Goal: Check status: Check status

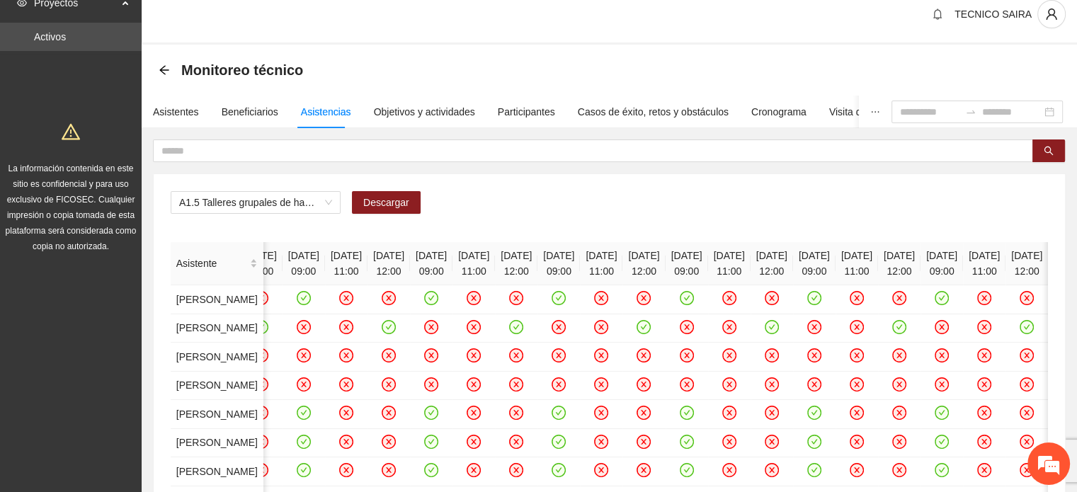
scroll to position [5, 0]
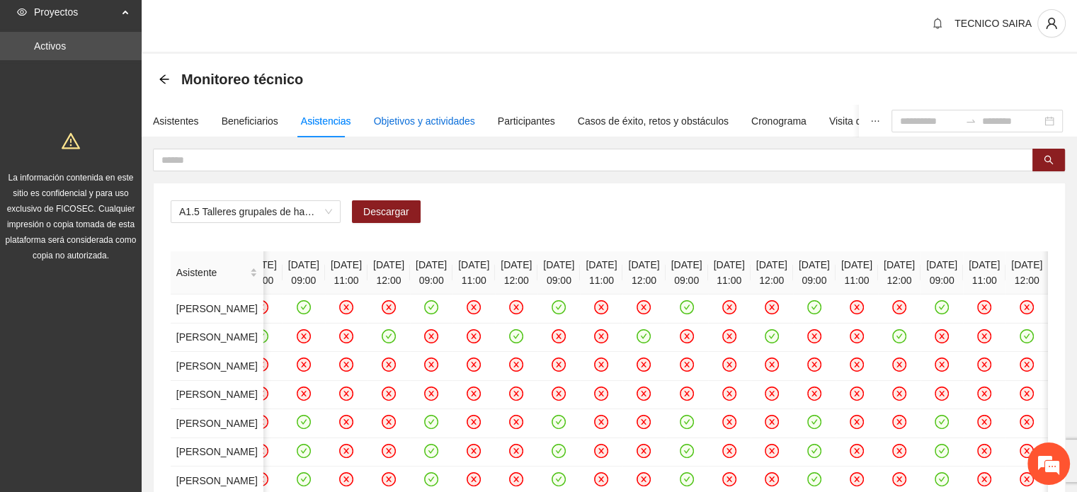
click at [434, 125] on div "Objetivos y actividades" at bounding box center [424, 121] width 101 height 16
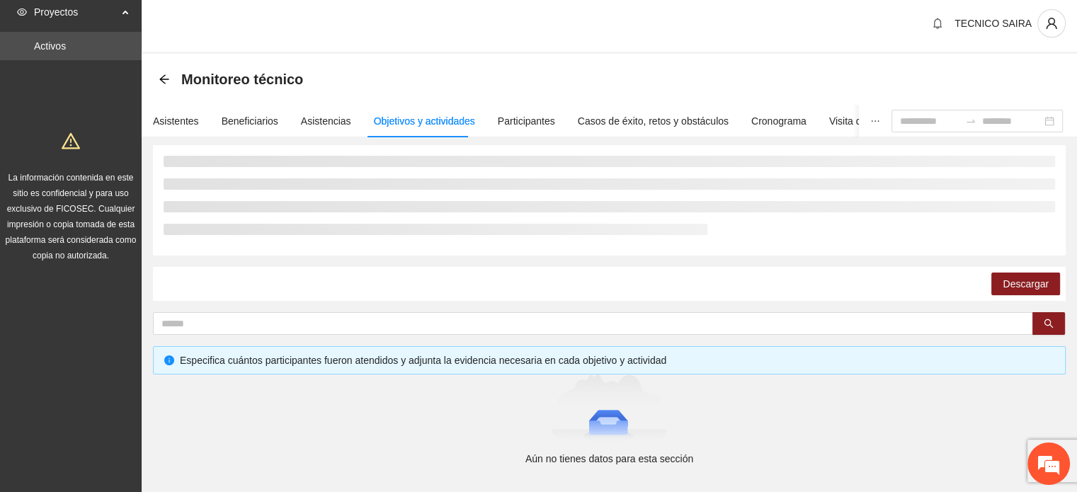
scroll to position [63, 0]
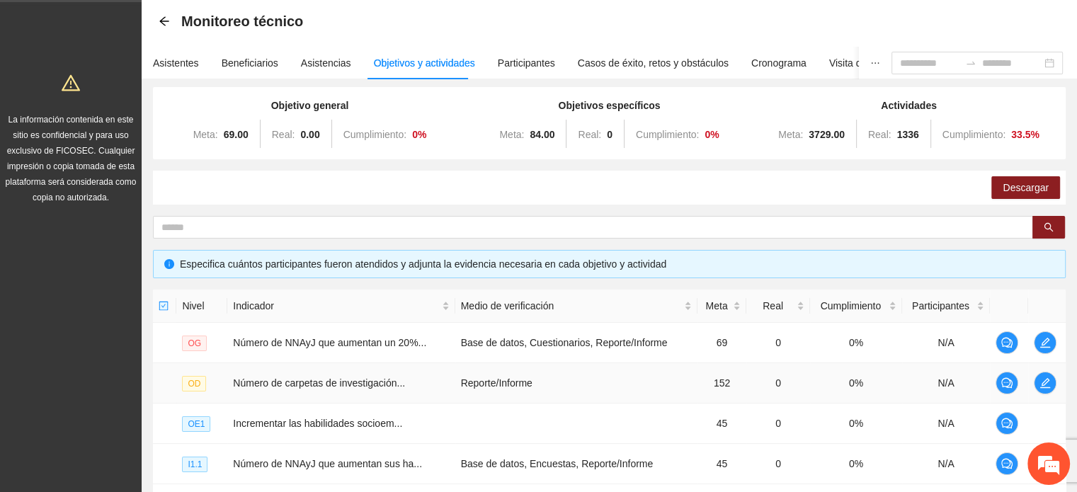
click at [629, 391] on td "Reporte/Informe" at bounding box center [576, 383] width 242 height 40
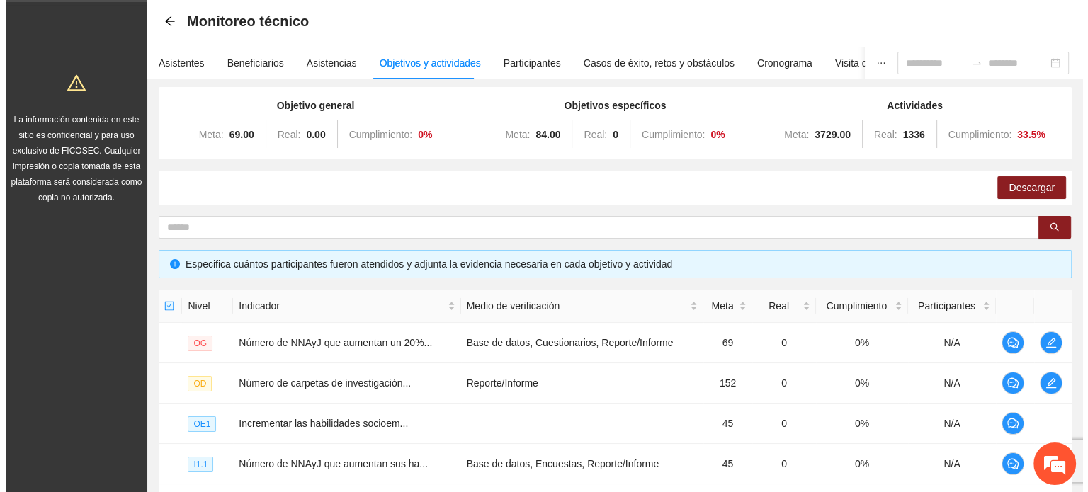
scroll to position [378, 0]
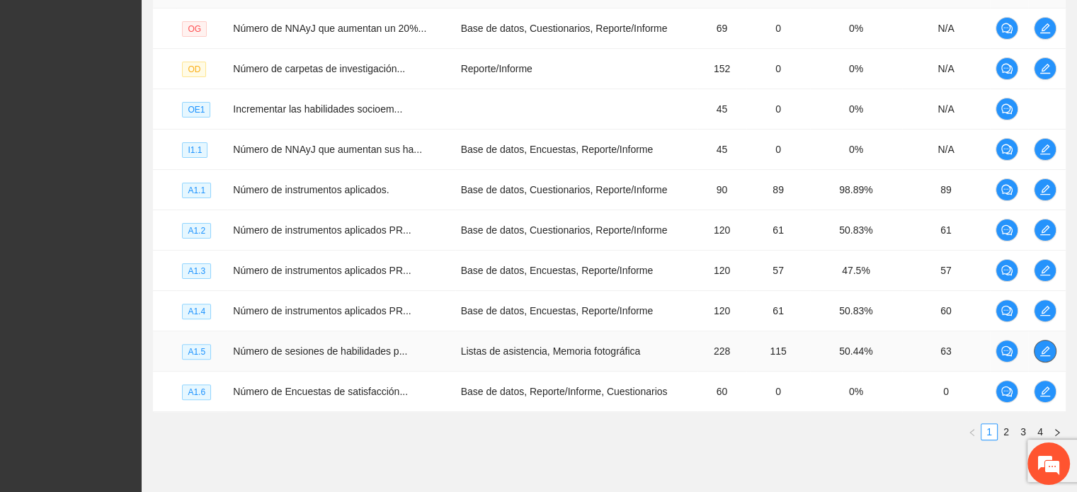
click at [1041, 349] on icon "edit" at bounding box center [1045, 351] width 11 height 11
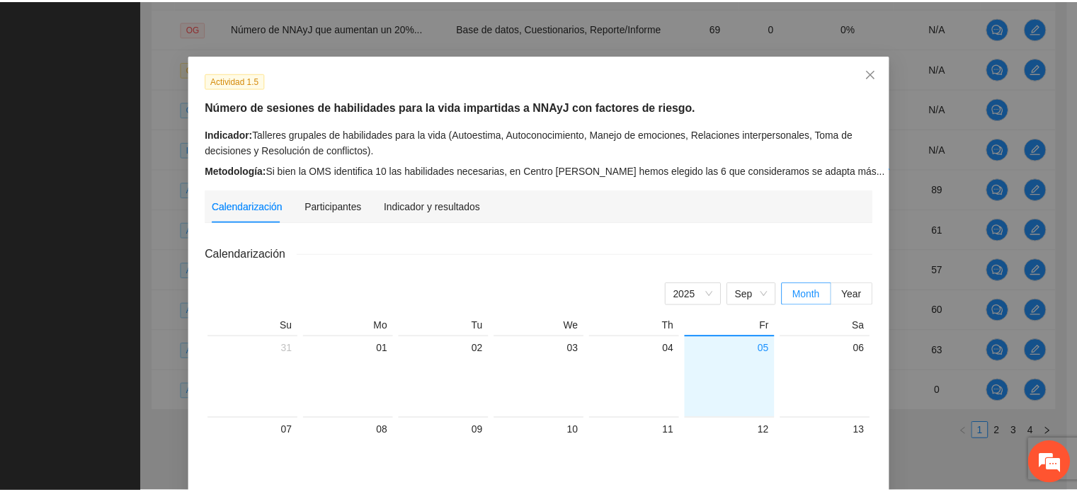
scroll to position [0, 0]
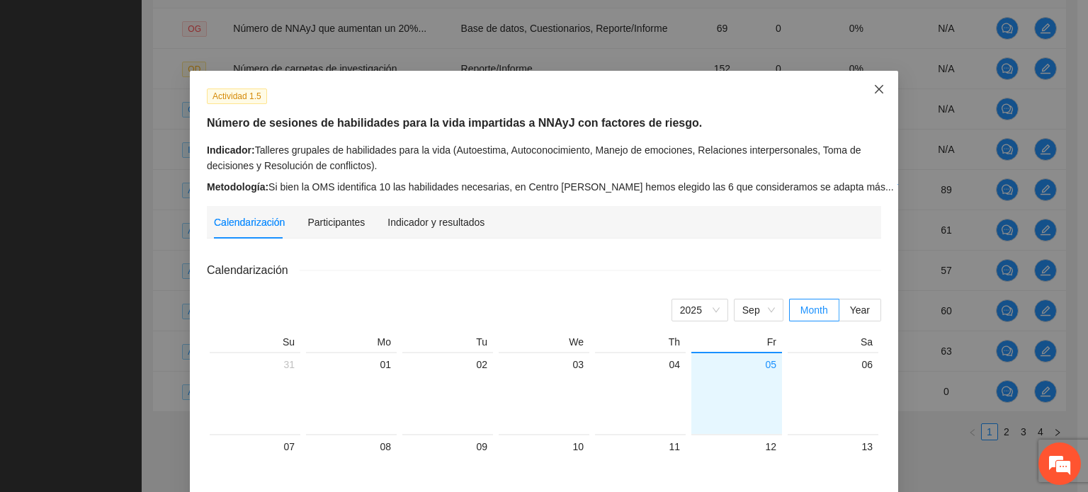
click at [878, 89] on icon "close" at bounding box center [878, 89] width 11 height 11
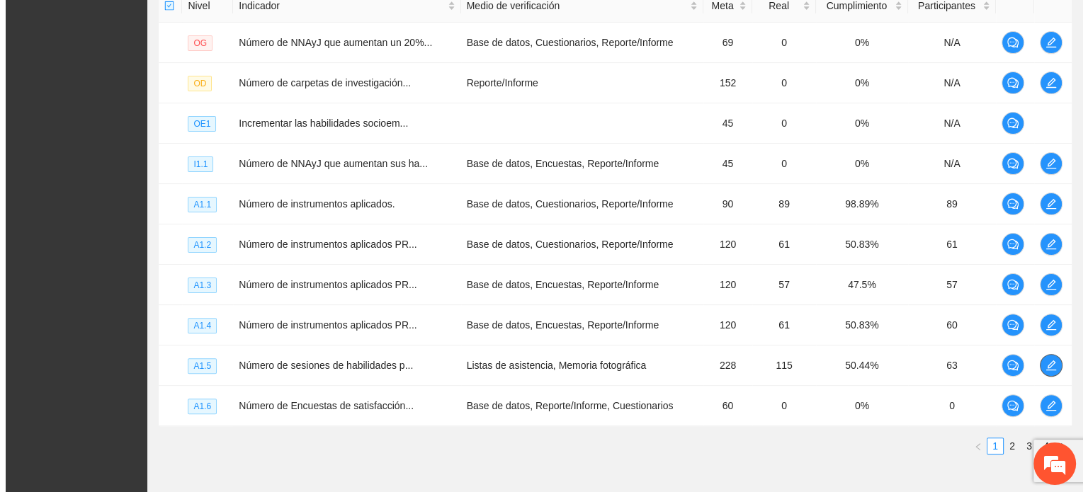
scroll to position [365, 0]
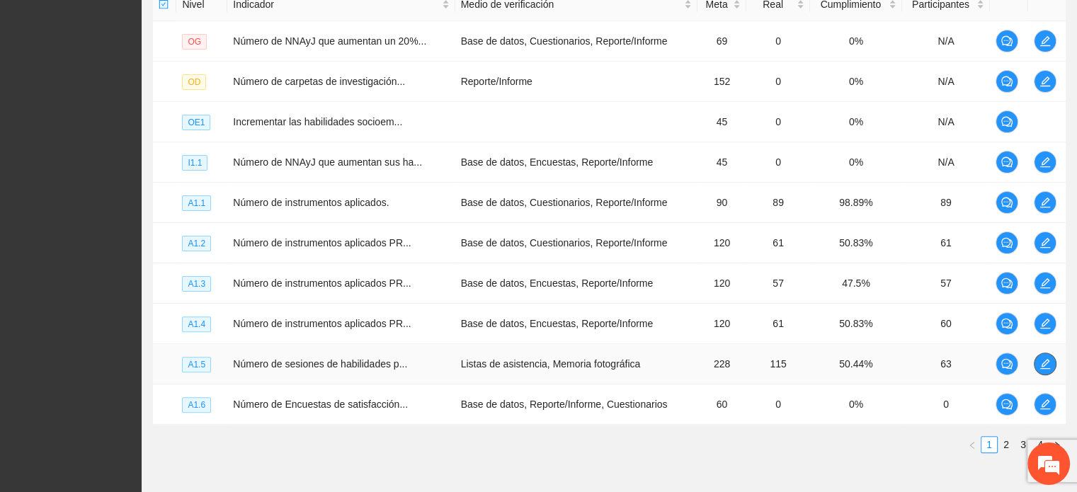
click at [1040, 365] on icon "edit" at bounding box center [1045, 363] width 11 height 11
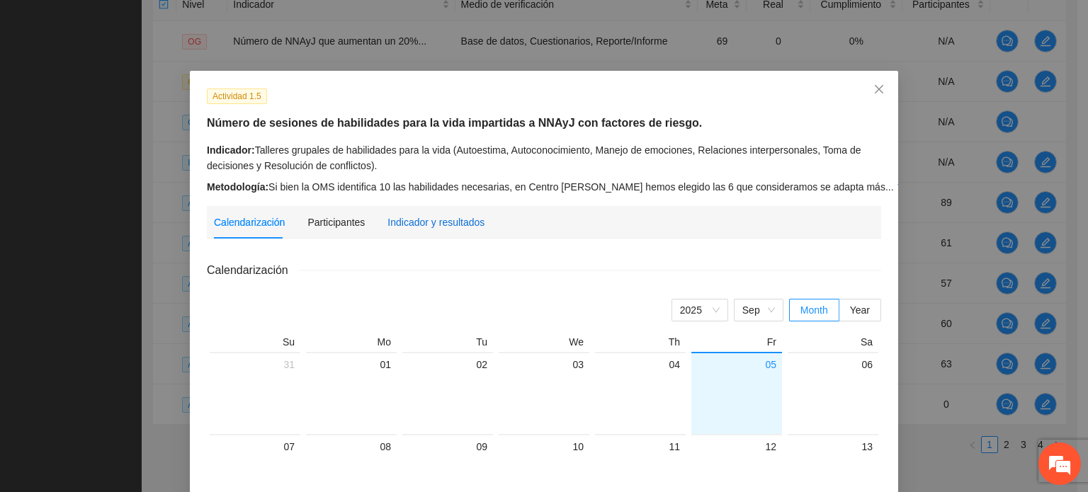
click at [468, 222] on div "Indicador y resultados" at bounding box center [435, 223] width 97 height 16
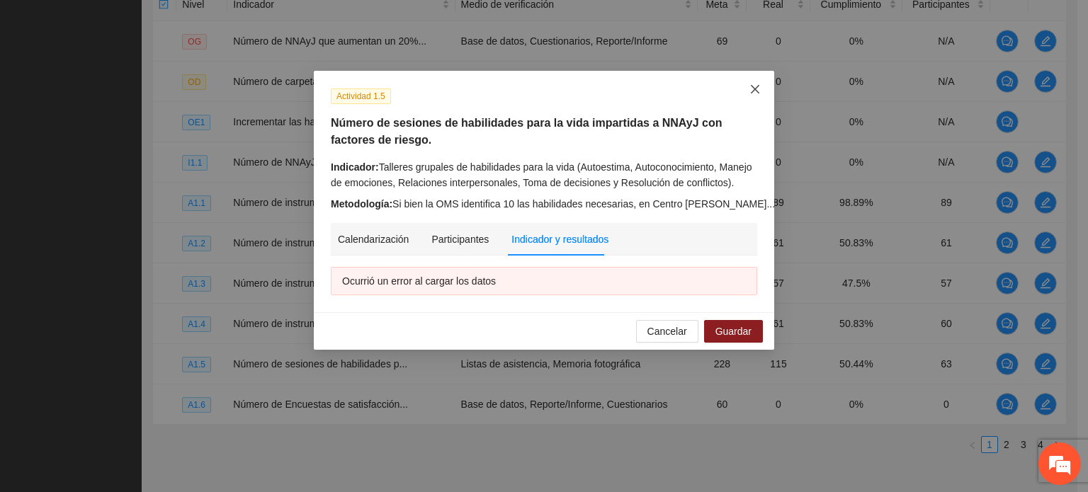
click at [761, 90] on span "Close" at bounding box center [755, 90] width 38 height 38
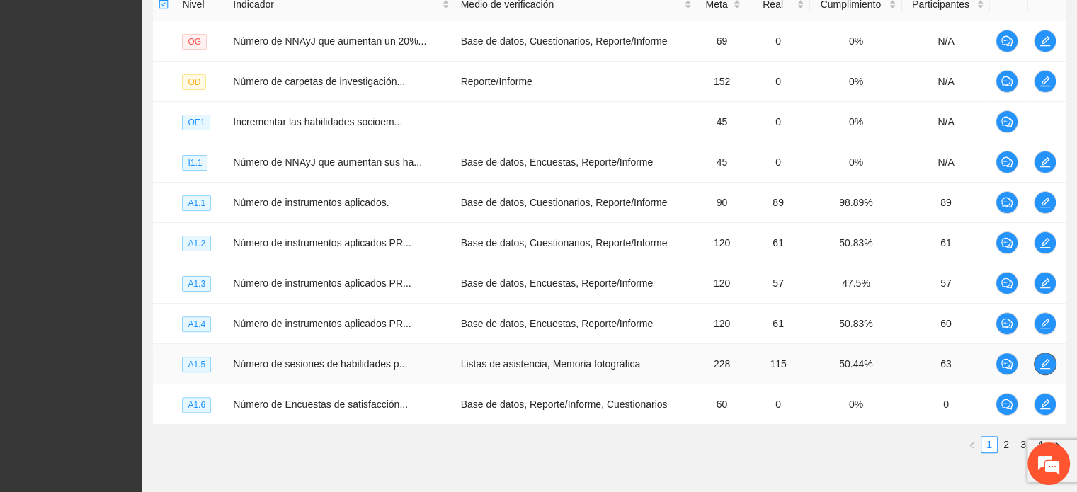
click at [1047, 363] on icon "edit" at bounding box center [1045, 363] width 11 height 11
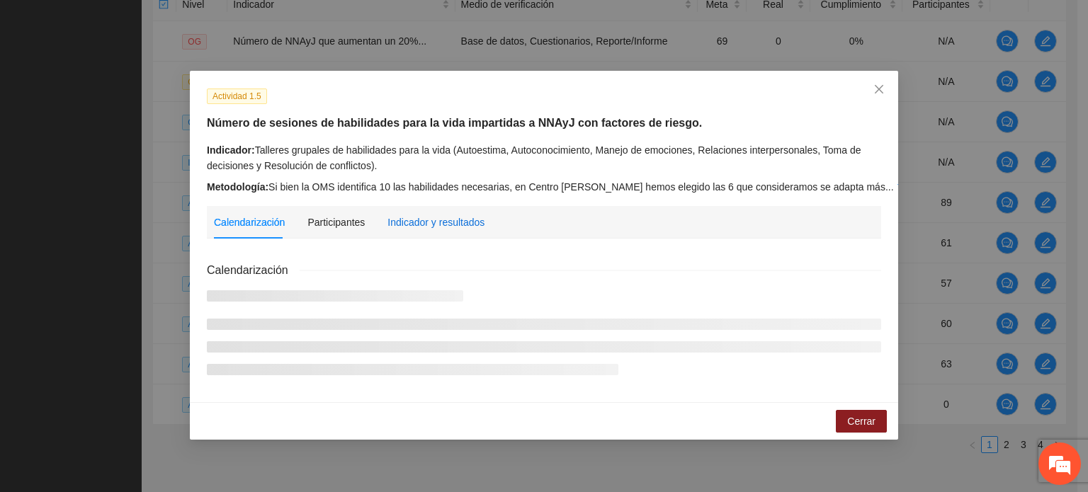
click at [443, 222] on div "Indicador y resultados" at bounding box center [435, 223] width 97 height 16
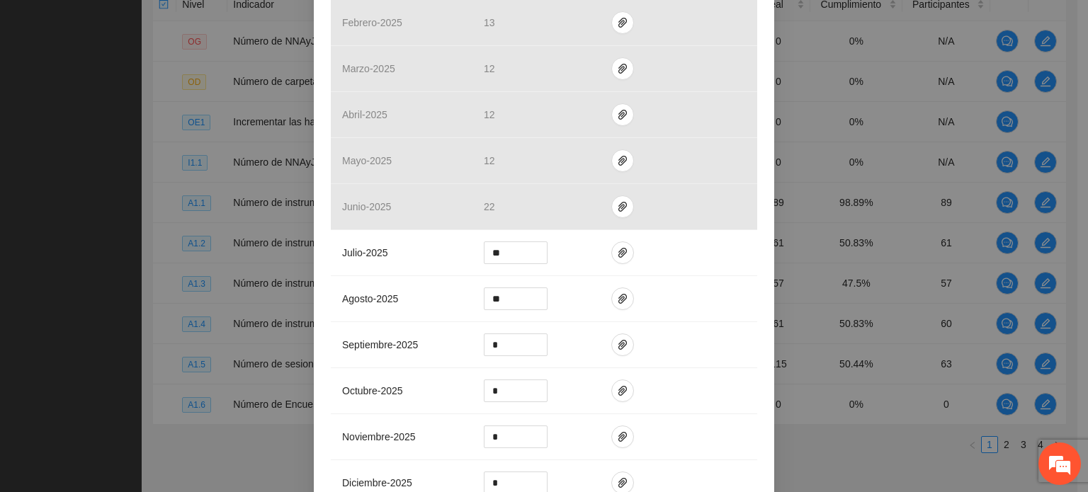
scroll to position [405, 0]
click at [618, 302] on button "button" at bounding box center [622, 296] width 23 height 23
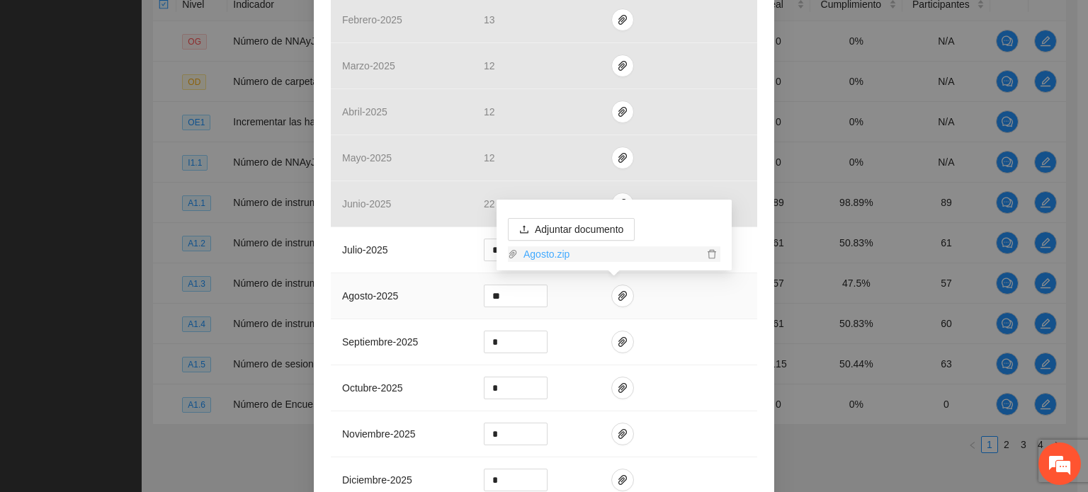
click at [552, 258] on link "Agosto.zip" at bounding box center [611, 255] width 186 height 16
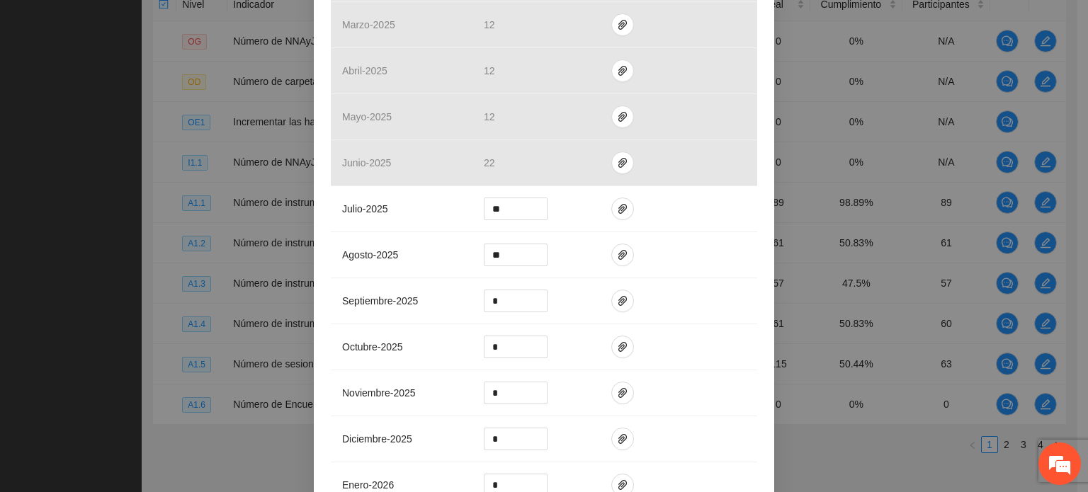
scroll to position [448, 0]
click at [504, 257] on input "**" at bounding box center [516, 253] width 62 height 21
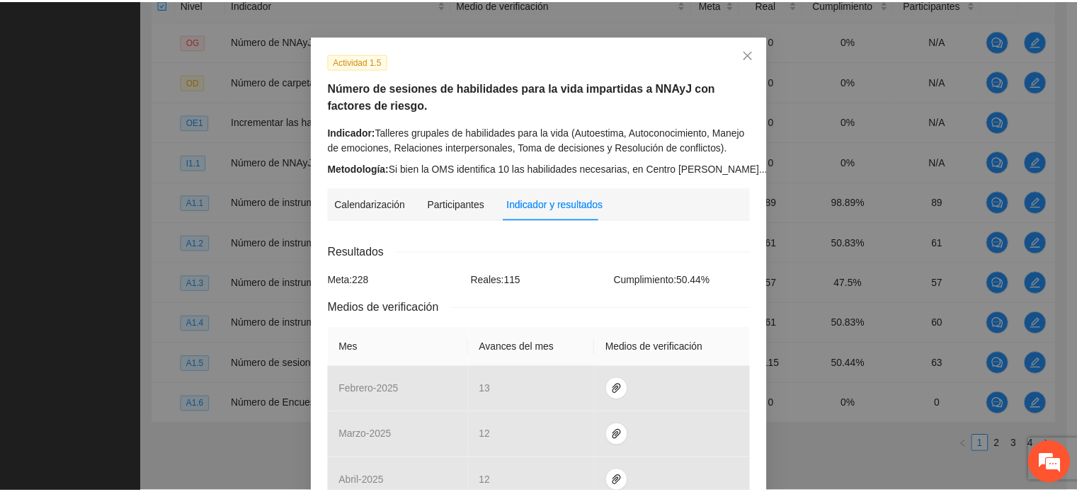
scroll to position [0, 0]
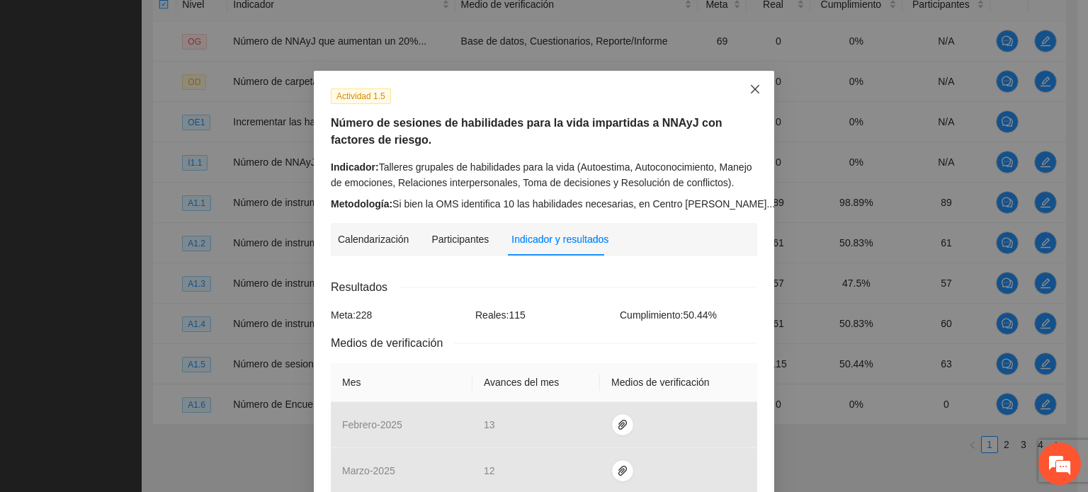
click at [754, 90] on icon "close" at bounding box center [754, 89] width 11 height 11
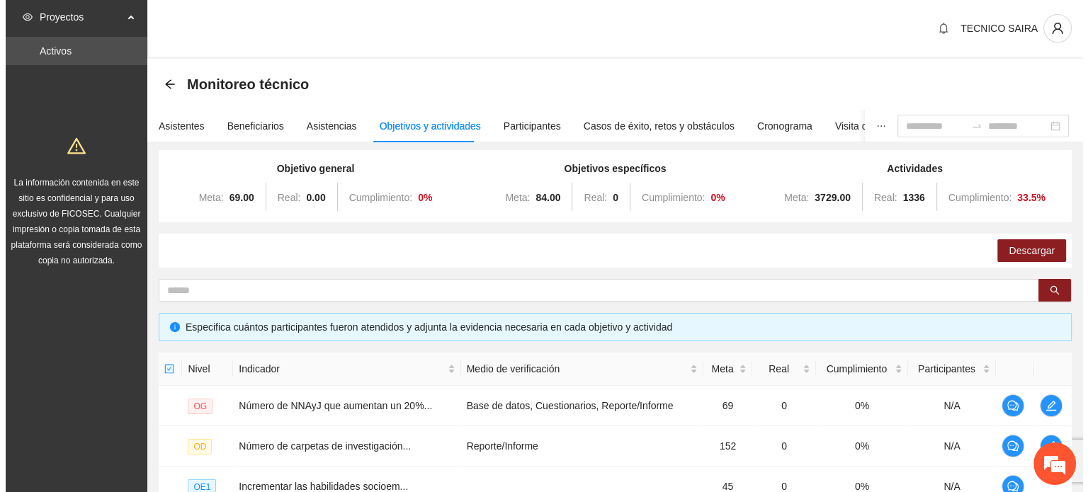
scroll to position [431, 0]
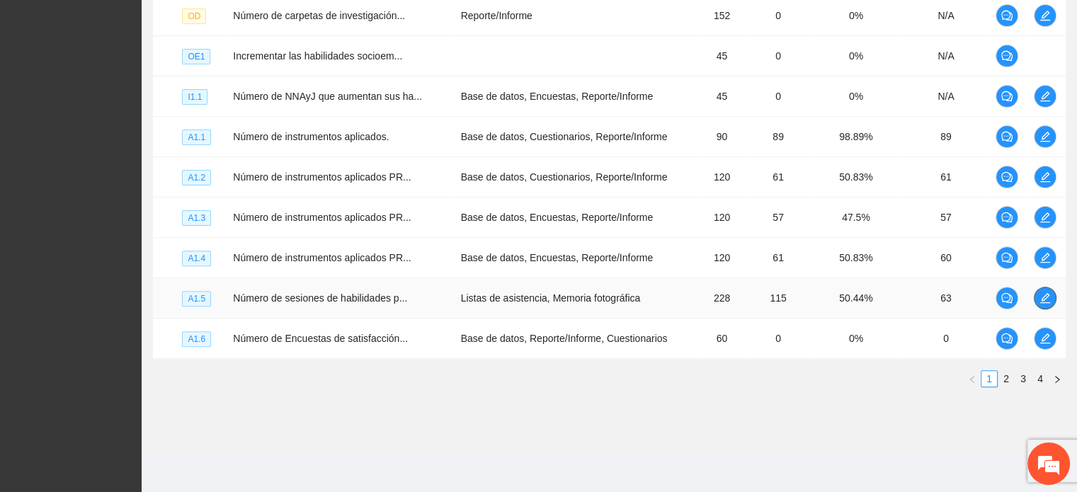
click at [1046, 300] on icon "edit" at bounding box center [1045, 298] width 11 height 11
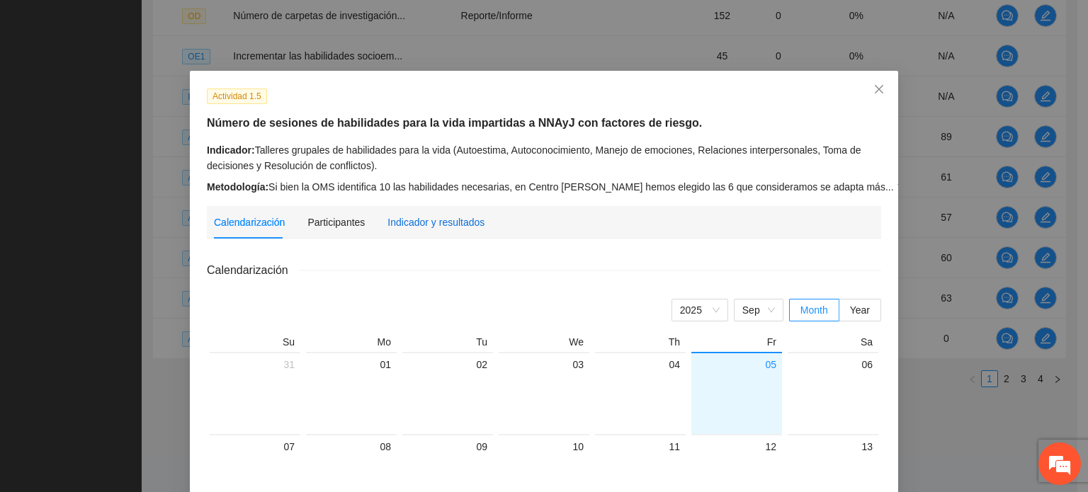
click at [400, 225] on div "Indicador y resultados" at bounding box center [435, 223] width 97 height 16
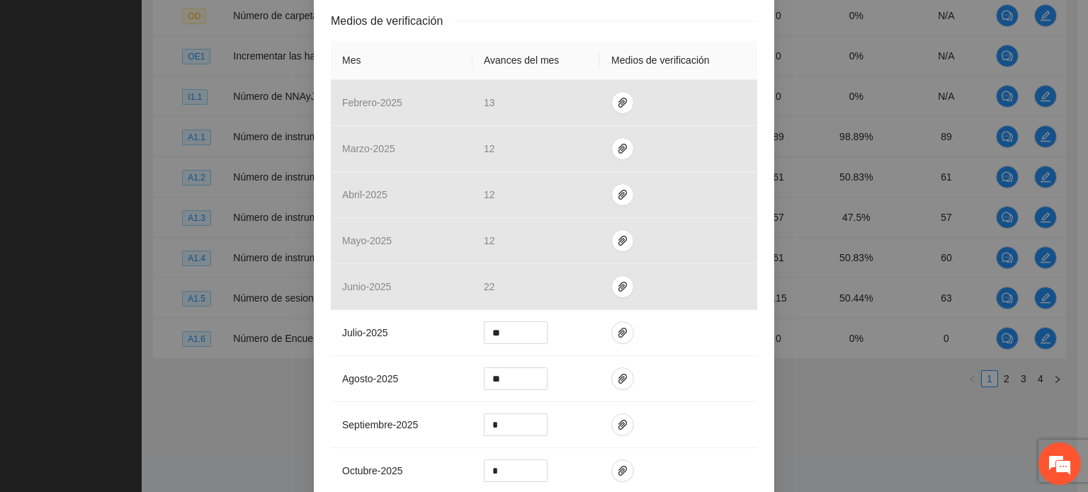
scroll to position [329, 0]
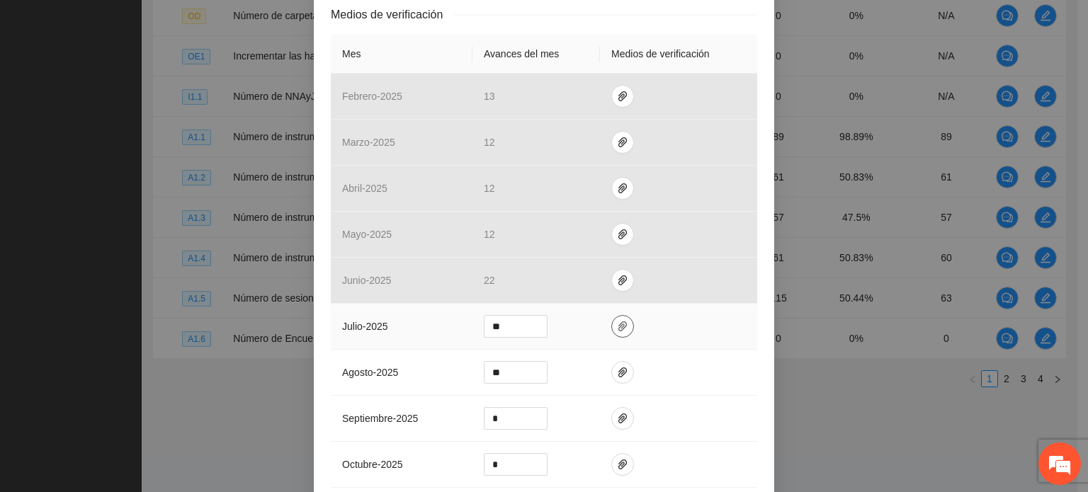
click at [617, 331] on icon "paper-clip" at bounding box center [622, 326] width 11 height 11
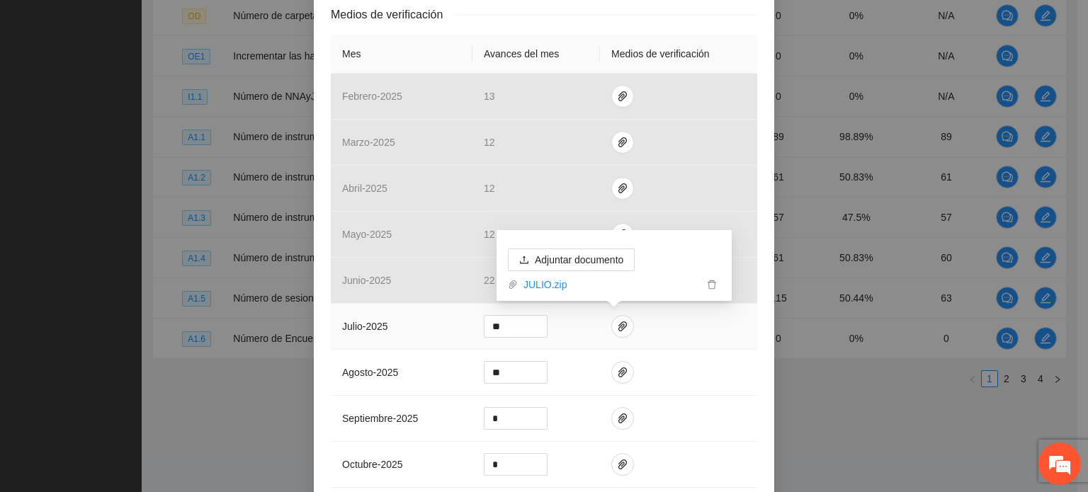
click at [657, 295] on div "Adjuntar documento JULIO.zip" at bounding box center [614, 265] width 235 height 71
click at [644, 288] on link "JULIO.zip" at bounding box center [611, 285] width 186 height 16
click at [704, 288] on span "delete" at bounding box center [712, 285] width 16 height 10
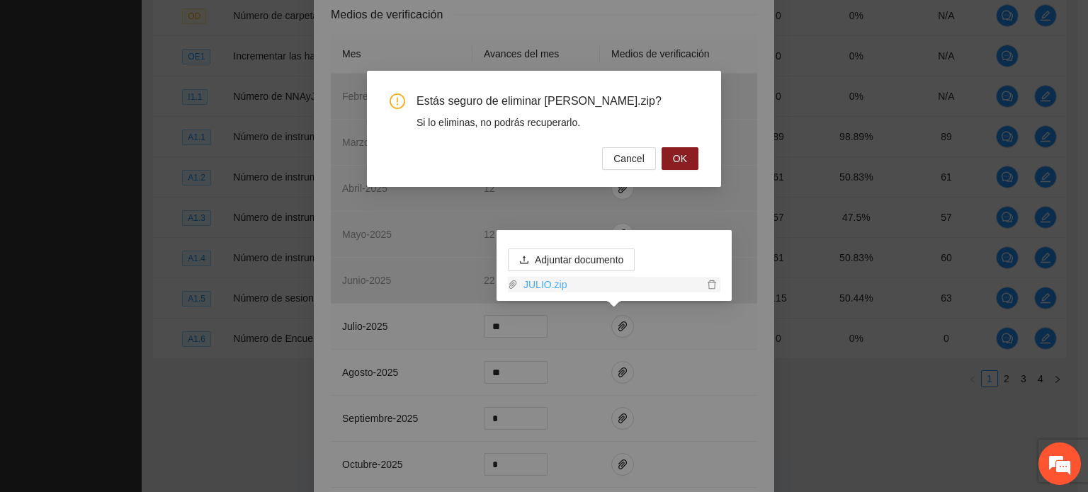
click at [678, 283] on link "JULIO.zip" at bounding box center [611, 285] width 186 height 16
click at [689, 154] on button "OK" at bounding box center [680, 158] width 37 height 23
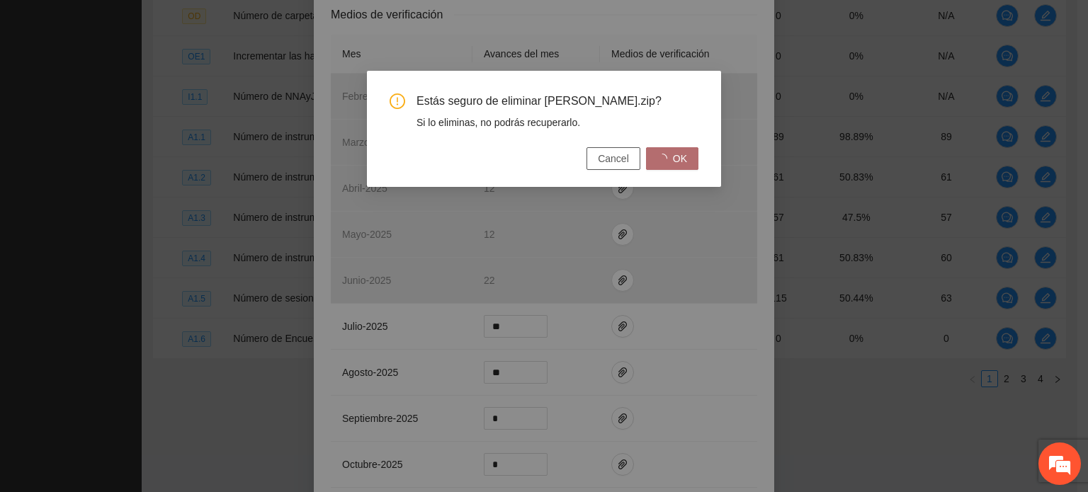
click at [618, 156] on span "Cancel" at bounding box center [613, 159] width 31 height 16
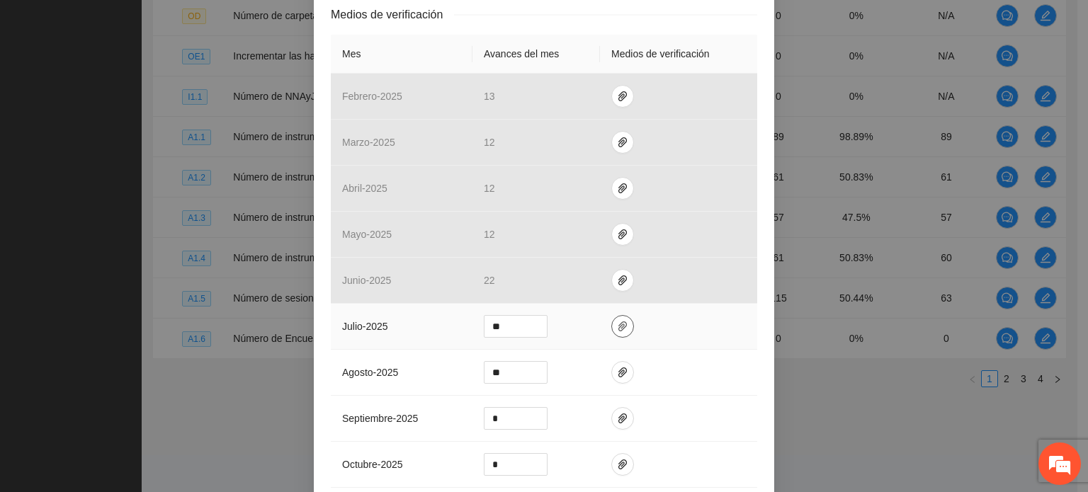
click at [617, 329] on icon "paper-clip" at bounding box center [622, 326] width 11 height 11
click at [618, 372] on icon "paper-clip" at bounding box center [622, 373] width 9 height 10
click at [672, 368] on td at bounding box center [678, 373] width 157 height 46
click at [618, 327] on icon "paper-clip" at bounding box center [622, 327] width 9 height 10
click at [642, 338] on td at bounding box center [678, 327] width 157 height 46
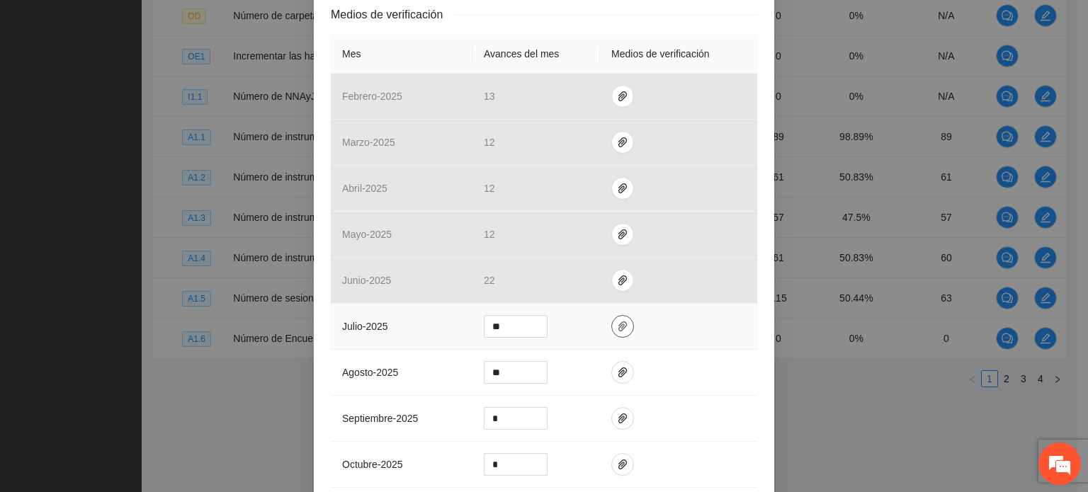
click at [617, 327] on icon "paper-clip" at bounding box center [622, 326] width 11 height 11
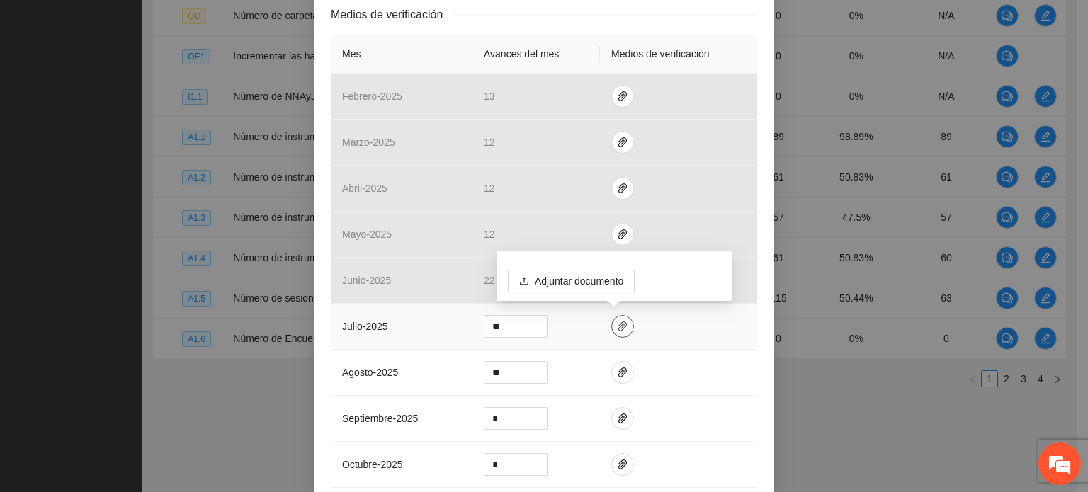
click at [618, 322] on icon "paper-clip" at bounding box center [622, 327] width 9 height 10
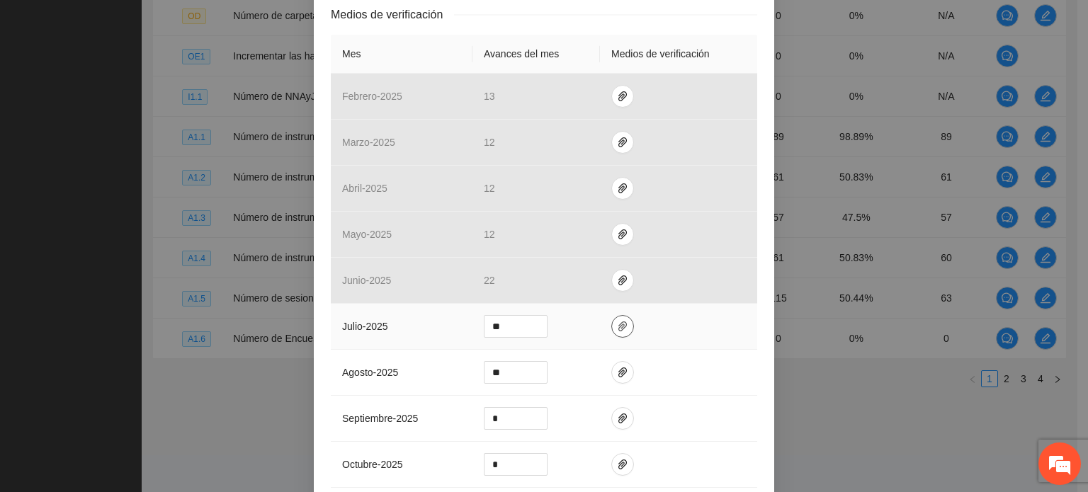
click at [618, 322] on icon "paper-clip" at bounding box center [622, 327] width 9 height 10
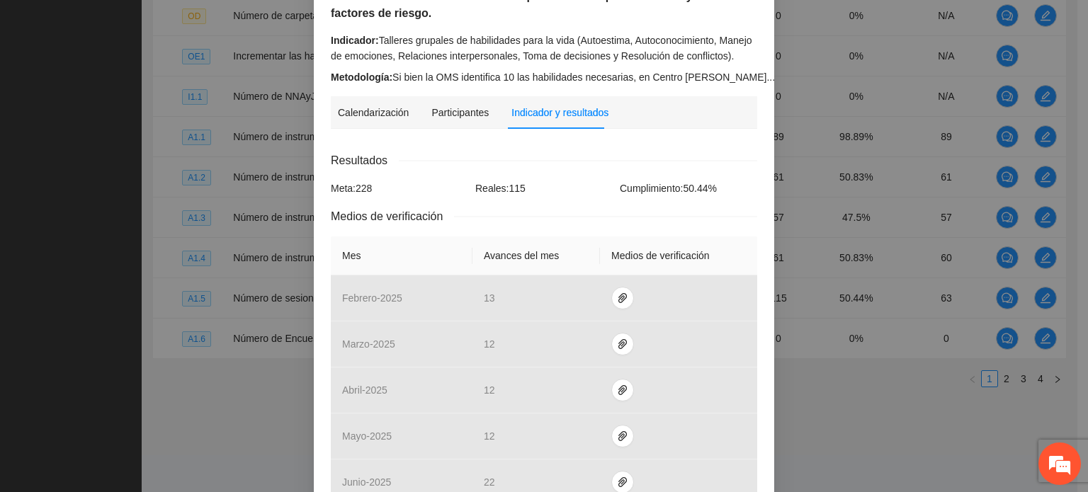
scroll to position [4, 0]
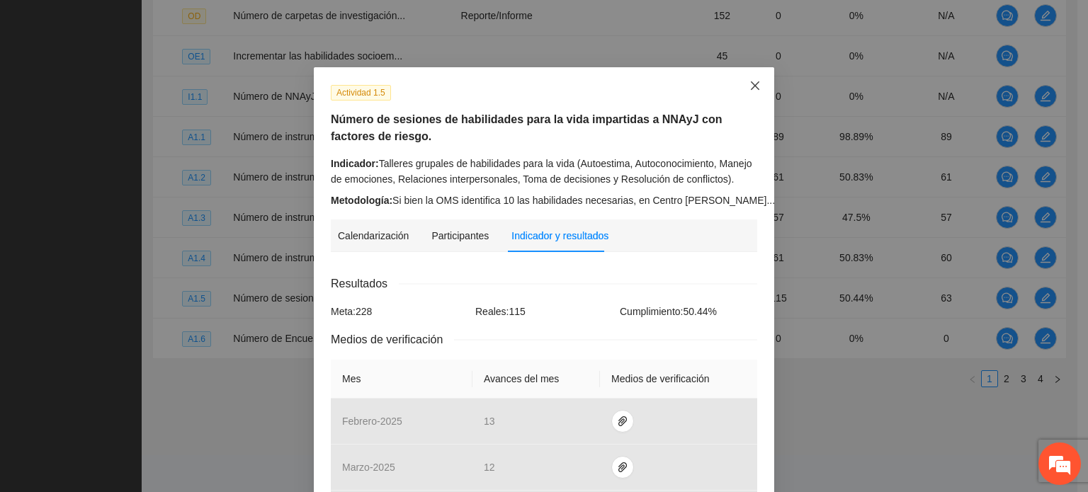
click at [749, 88] on icon "close" at bounding box center [754, 85] width 11 height 11
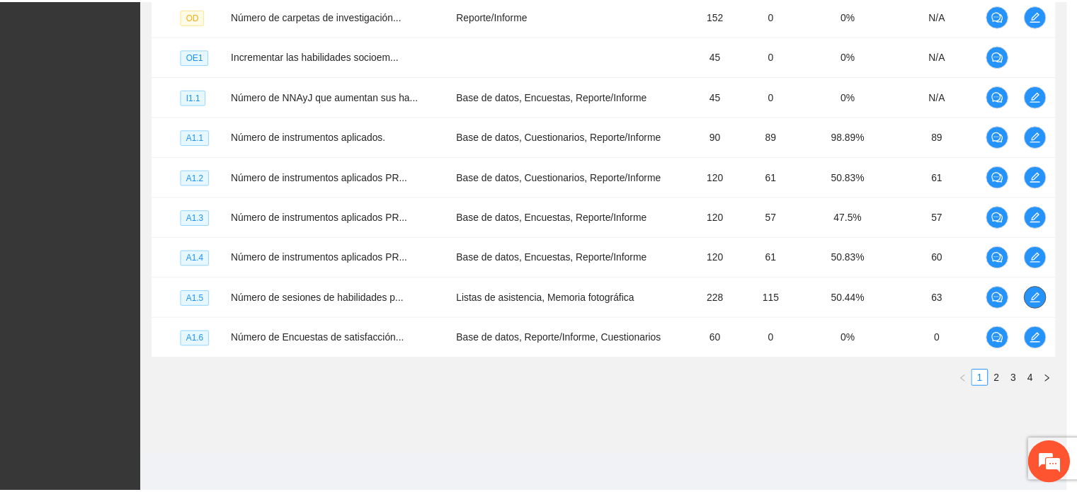
scroll to position [0, 0]
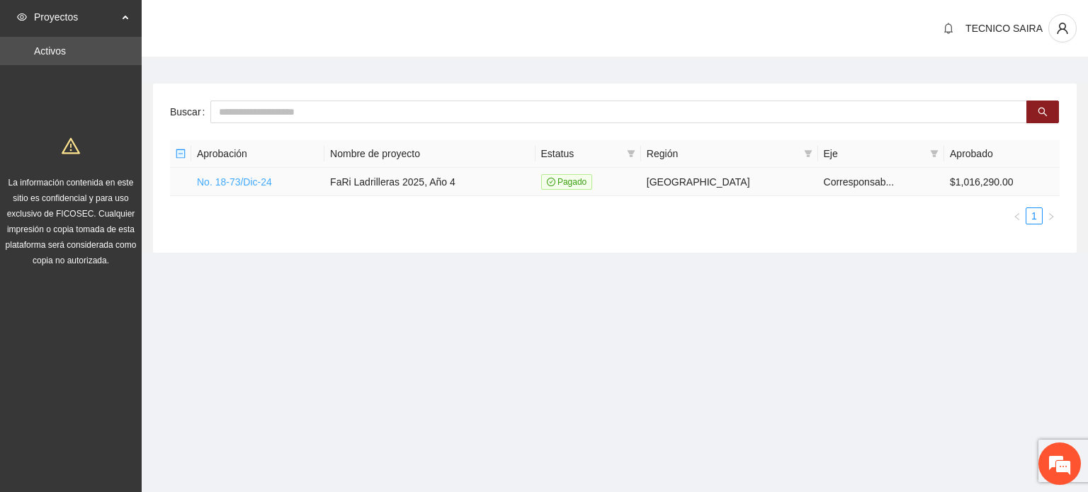
click at [260, 178] on link "No. 18-73/Dic-24" at bounding box center [234, 181] width 75 height 11
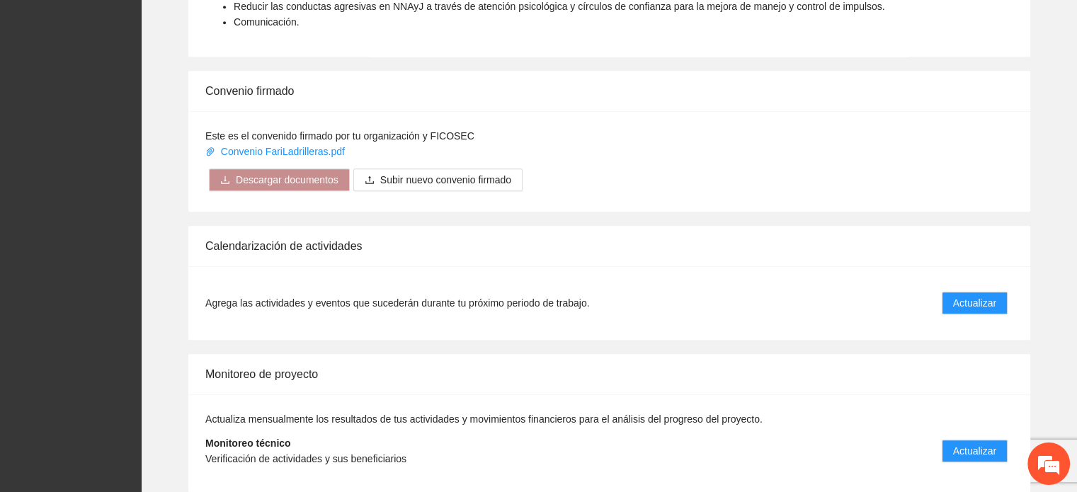
scroll to position [1076, 0]
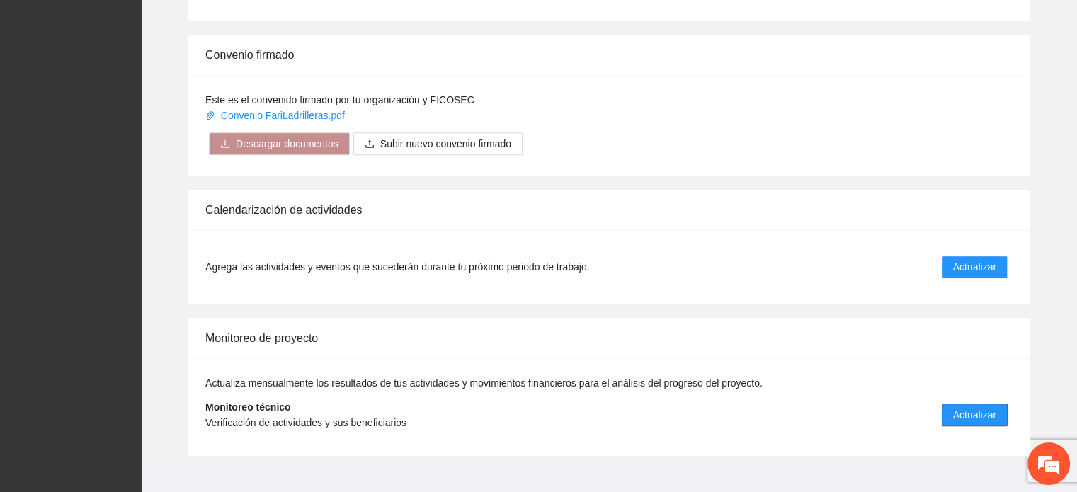
click at [985, 407] on span "Actualizar" at bounding box center [974, 415] width 43 height 16
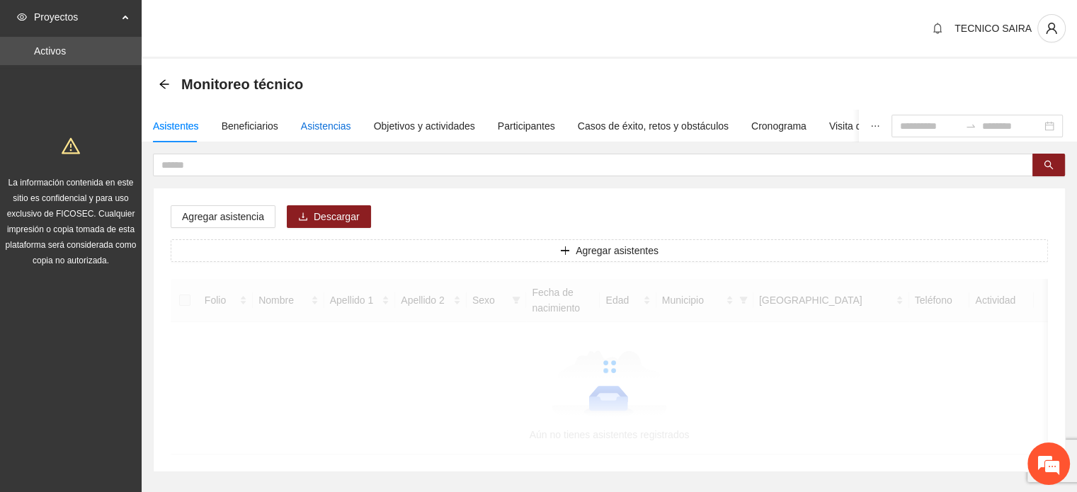
click at [317, 132] on div "Asistencias" at bounding box center [326, 126] width 50 height 16
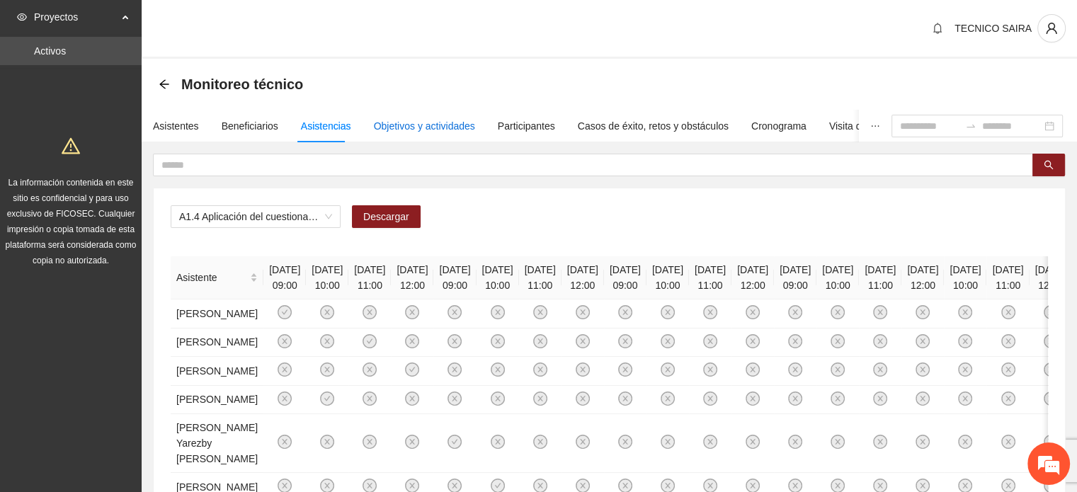
click at [407, 127] on div "Objetivos y actividades" at bounding box center [424, 126] width 101 height 16
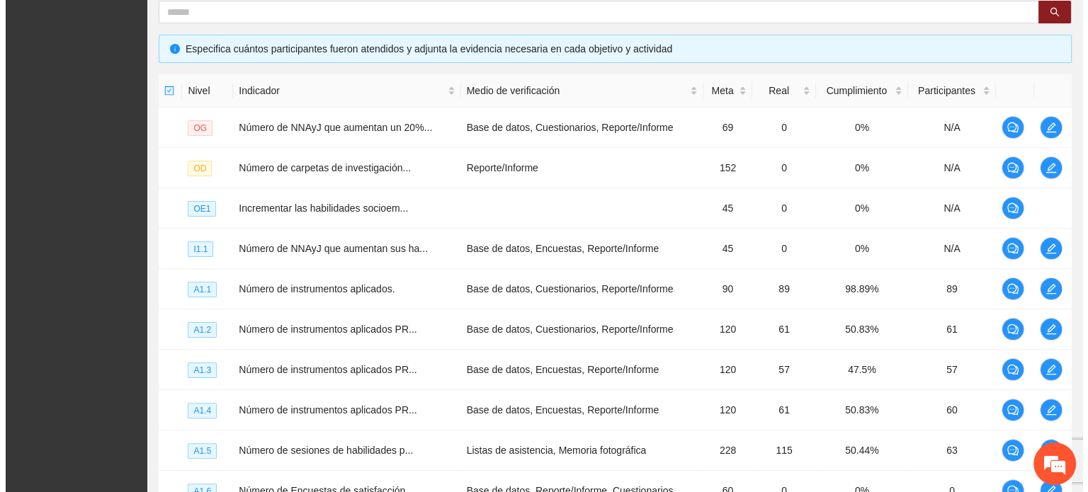
scroll to position [282, 0]
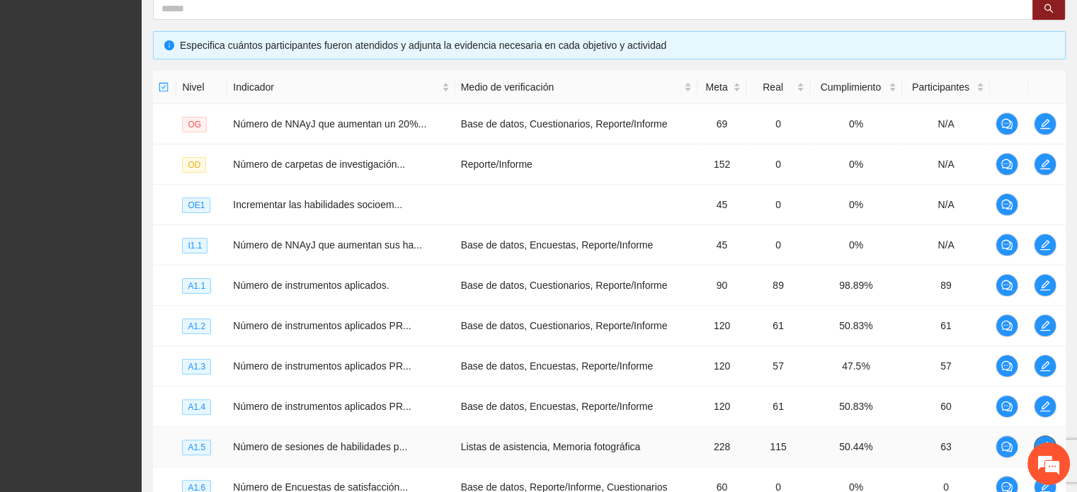
click at [1046, 441] on icon "edit" at bounding box center [1045, 446] width 11 height 11
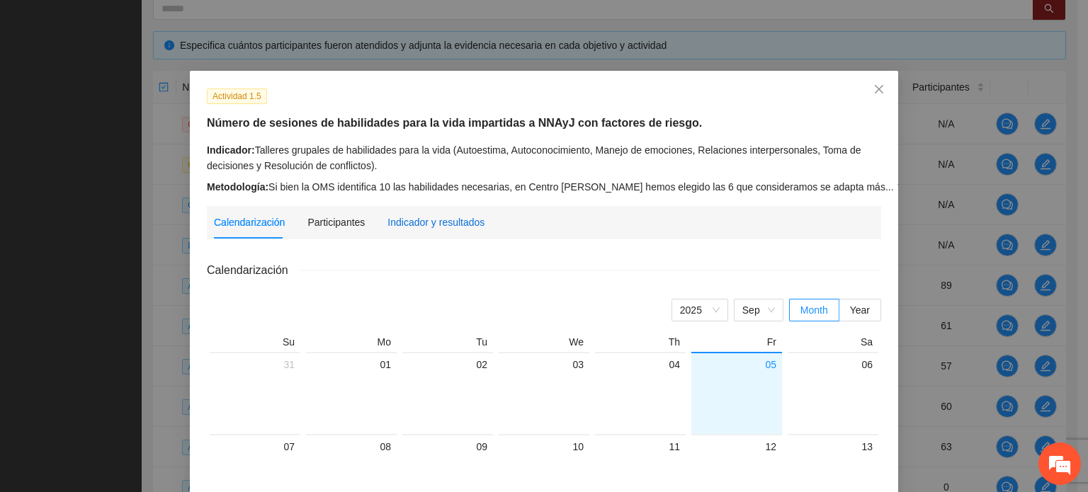
click at [453, 220] on div "Indicador y resultados" at bounding box center [435, 223] width 97 height 16
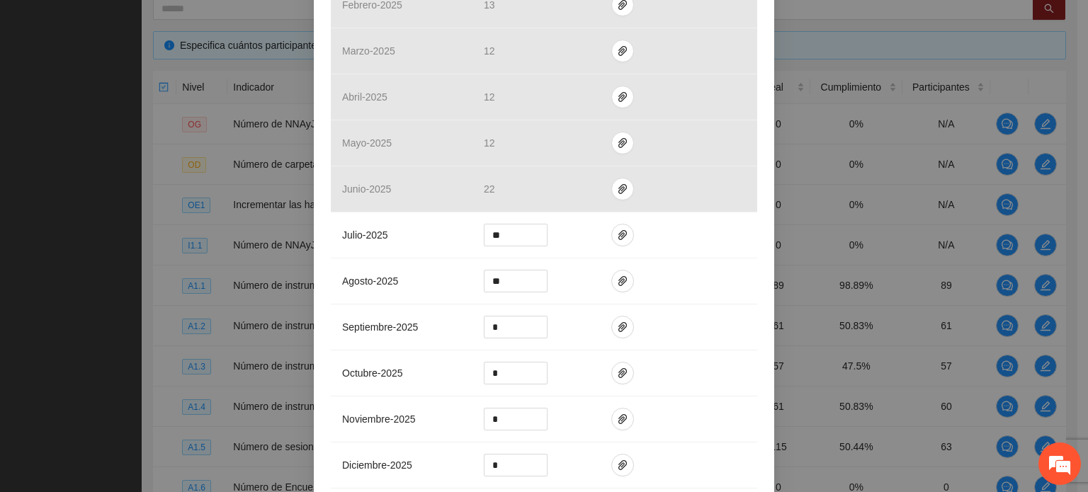
scroll to position [427, 0]
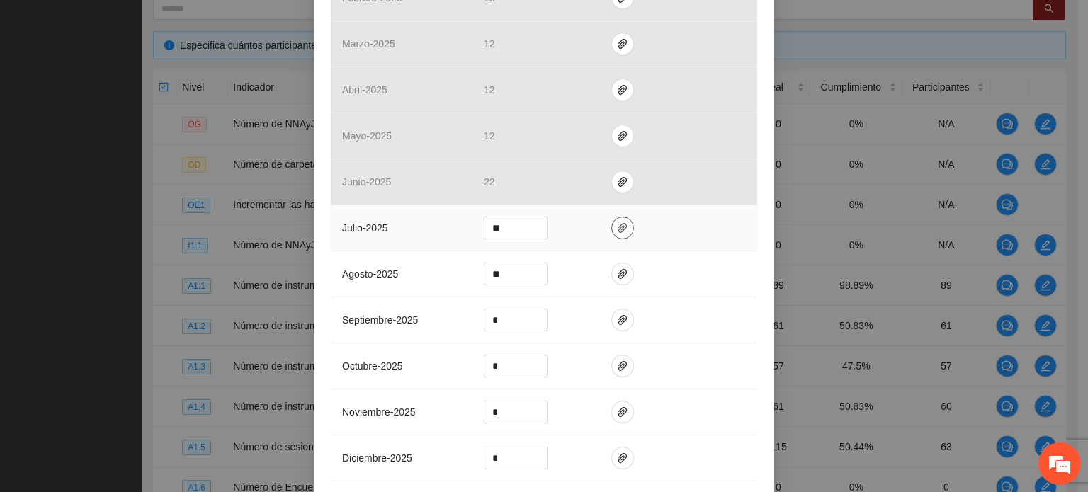
click at [617, 225] on icon "paper-clip" at bounding box center [622, 227] width 11 height 11
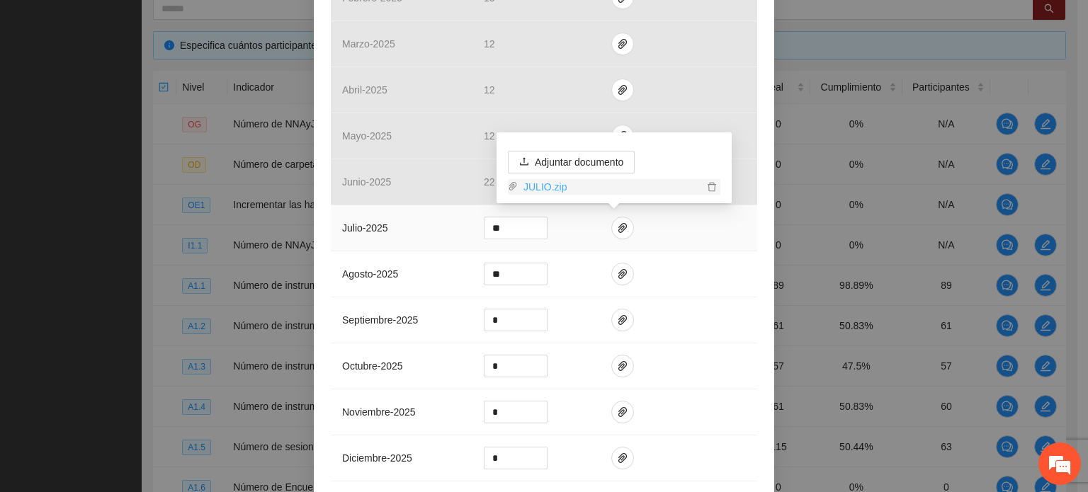
click at [553, 185] on link "JULIO.zip" at bounding box center [611, 187] width 186 height 16
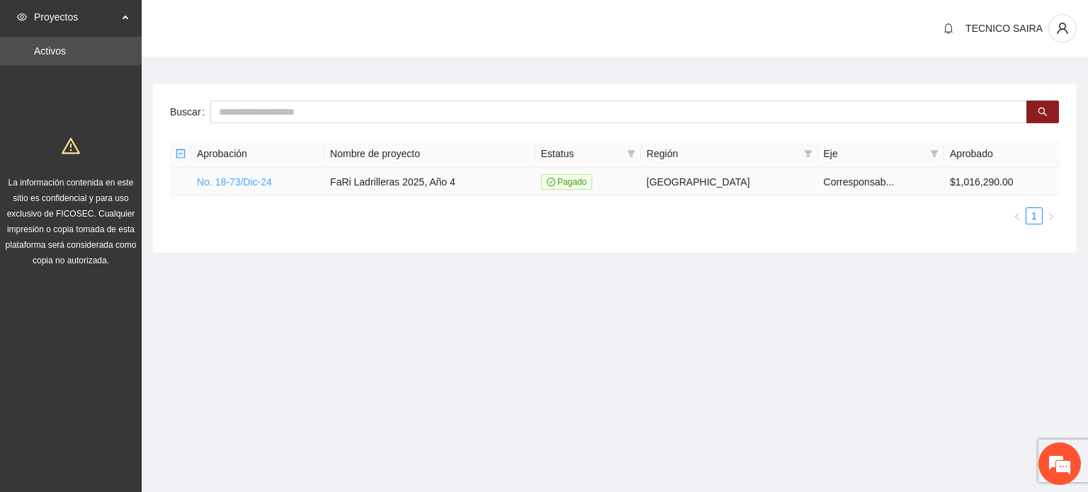
click at [227, 186] on link "No. 18-73/Dic-24" at bounding box center [234, 181] width 75 height 11
click at [223, 176] on link "No. 18-73/Dic-24" at bounding box center [234, 181] width 75 height 11
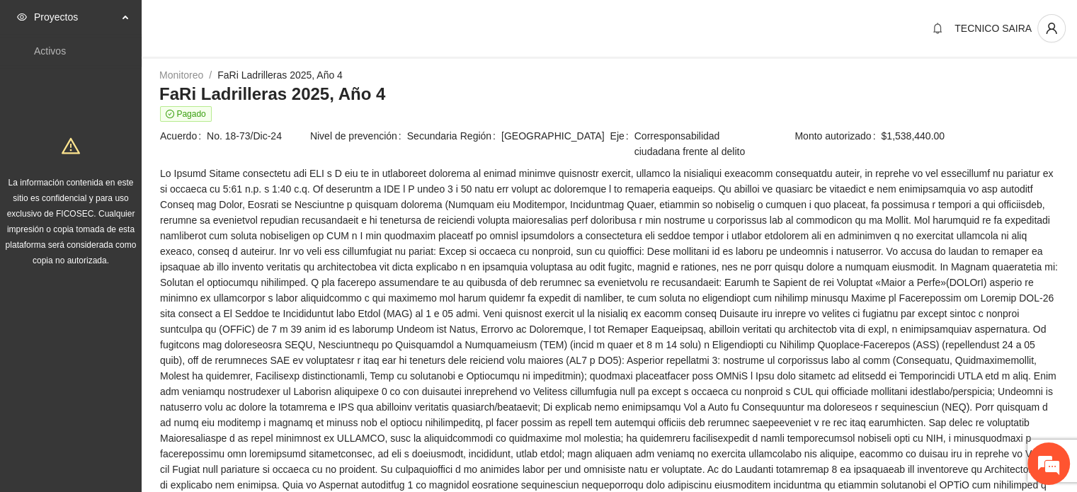
scroll to position [1076, 0]
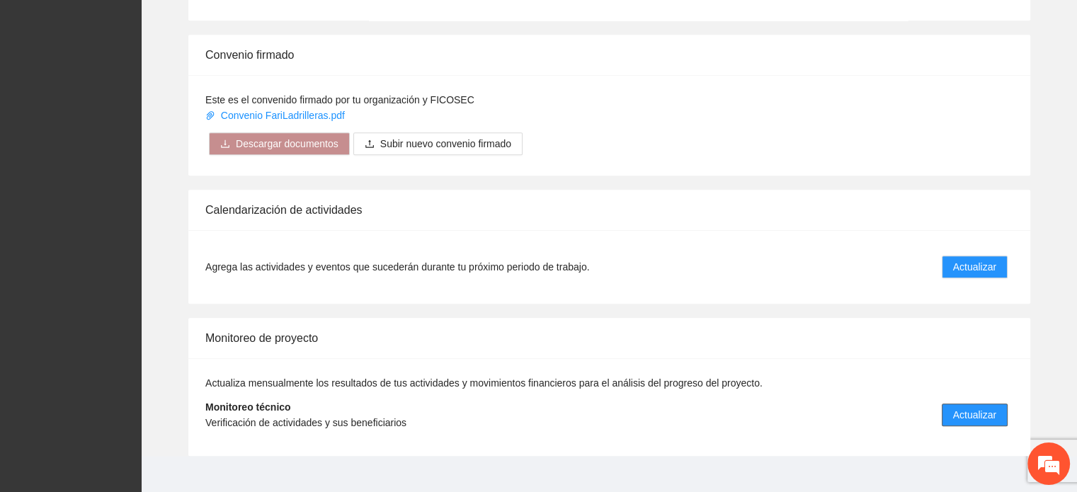
click at [975, 407] on span "Actualizar" at bounding box center [974, 415] width 43 height 16
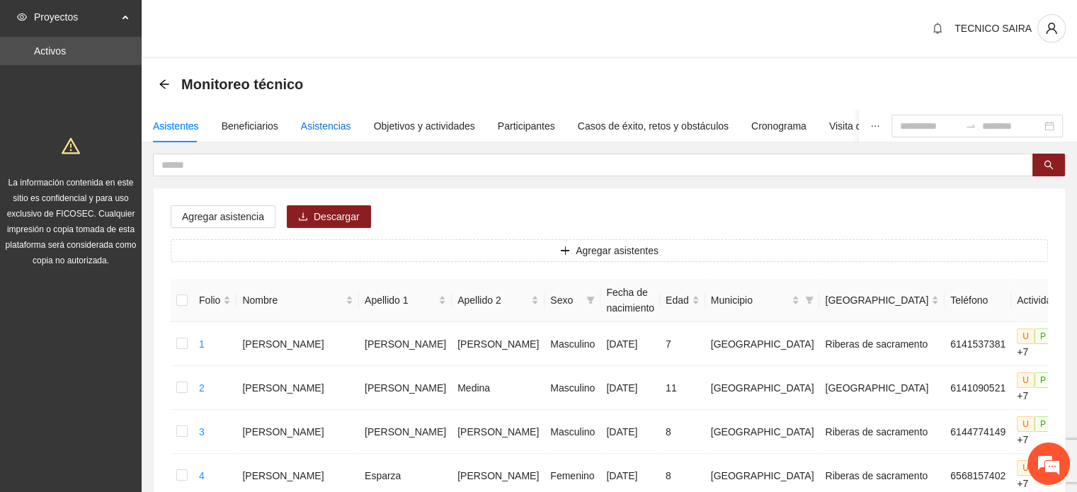
click at [334, 122] on div "Asistencias" at bounding box center [326, 126] width 50 height 16
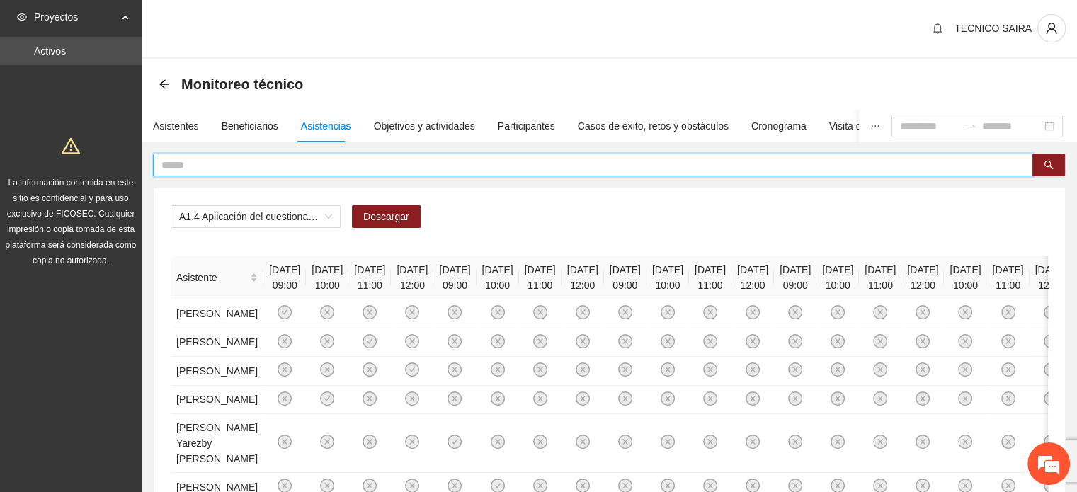
click at [591, 164] on input "text" at bounding box center [588, 165] width 852 height 16
type input "******"
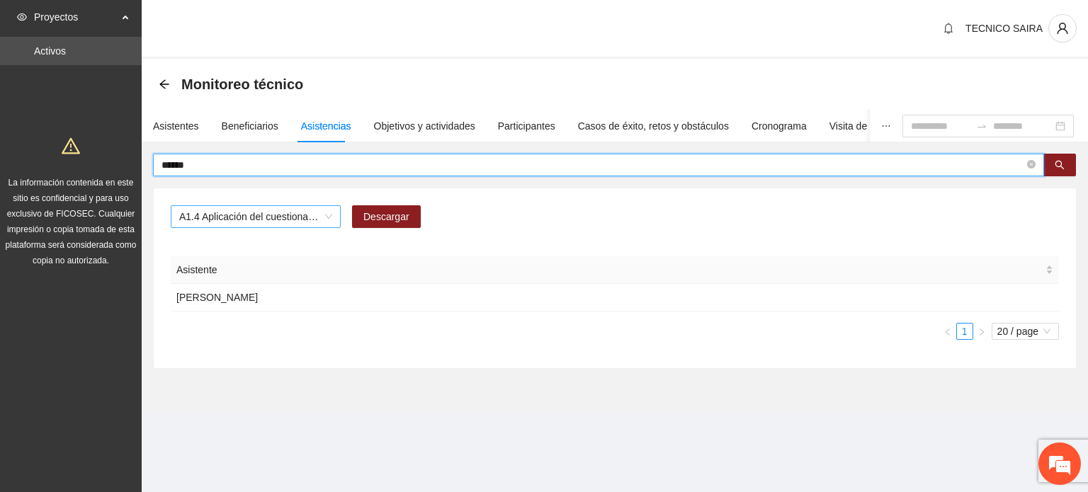
click at [306, 217] on span "A1.4 Aplicación del cuestionario [PERSON_NAME] PRE y POST" at bounding box center [255, 216] width 153 height 21
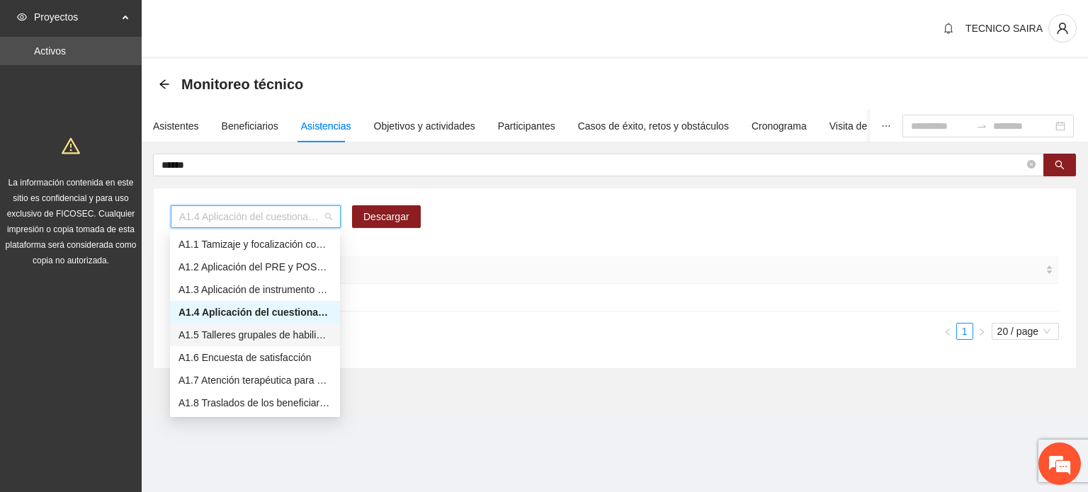
click at [244, 340] on div "A1.5 Talleres grupales de habilidades para la vida (Autoestima, Autoconocimient…" at bounding box center [255, 335] width 153 height 16
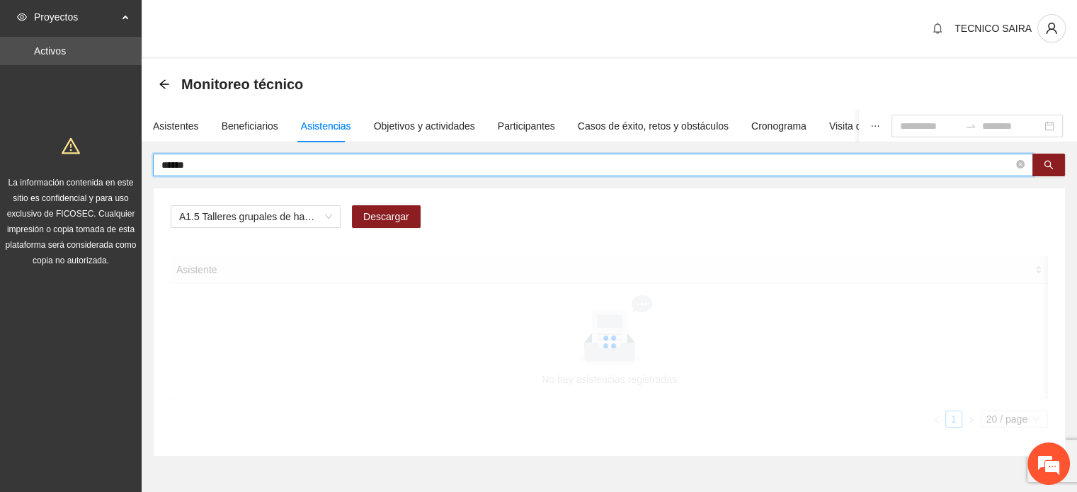
click at [258, 161] on input "******" at bounding box center [588, 165] width 852 height 16
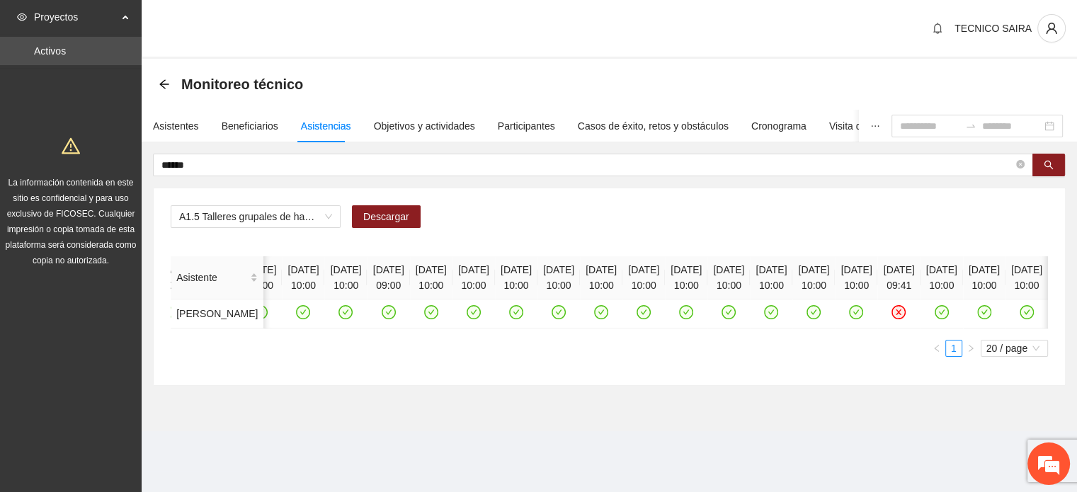
scroll to position [0, 1485]
drag, startPoint x: 786, startPoint y: 387, endPoint x: 391, endPoint y: 395, distance: 395.3
click at [391, 357] on div "Asistente 04/01/2025 10:00 07/01/2025 10:00 08/01/2025 09:00 04/02/2025 10:00 0…" at bounding box center [610, 306] width 878 height 101
click at [402, 130] on div "Objetivos y actividades" at bounding box center [424, 126] width 101 height 16
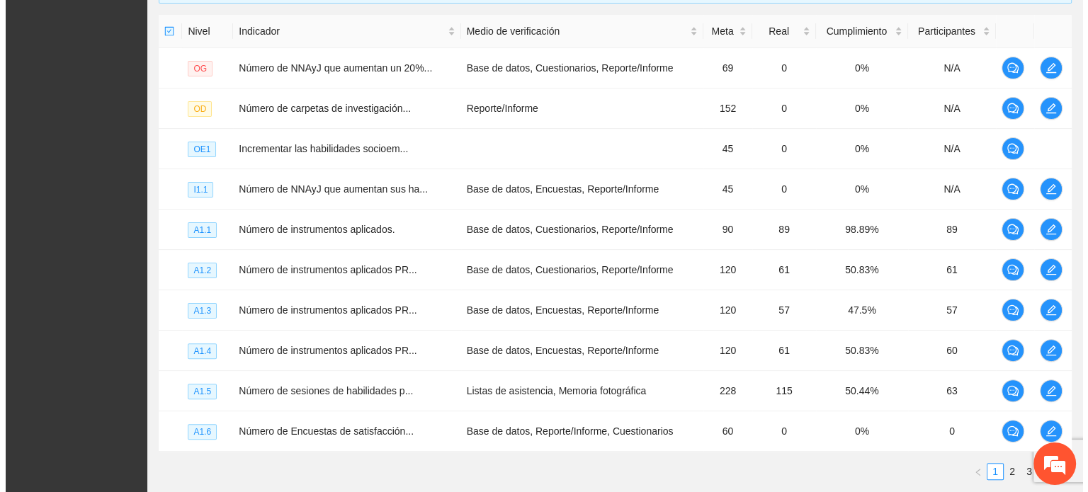
scroll to position [328, 0]
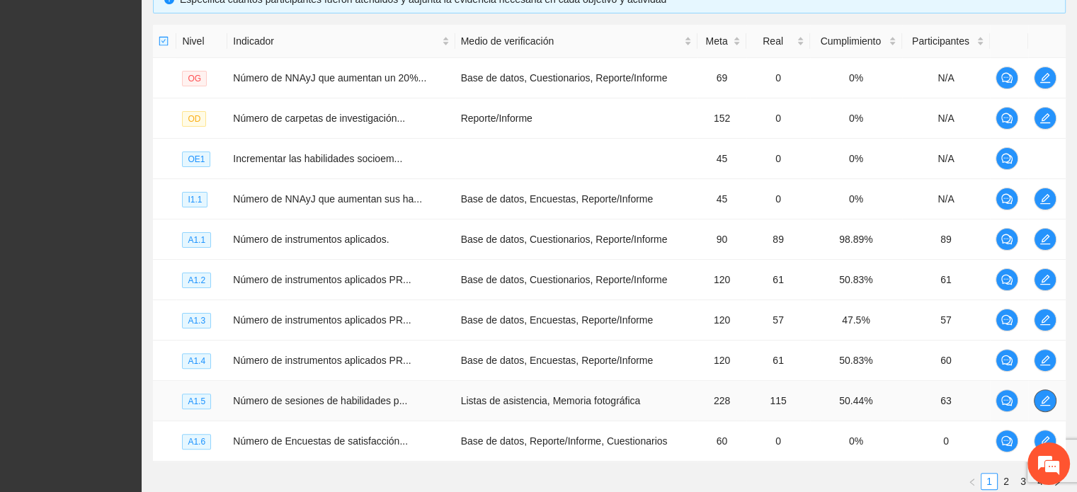
click at [1048, 399] on icon "edit" at bounding box center [1045, 400] width 11 height 11
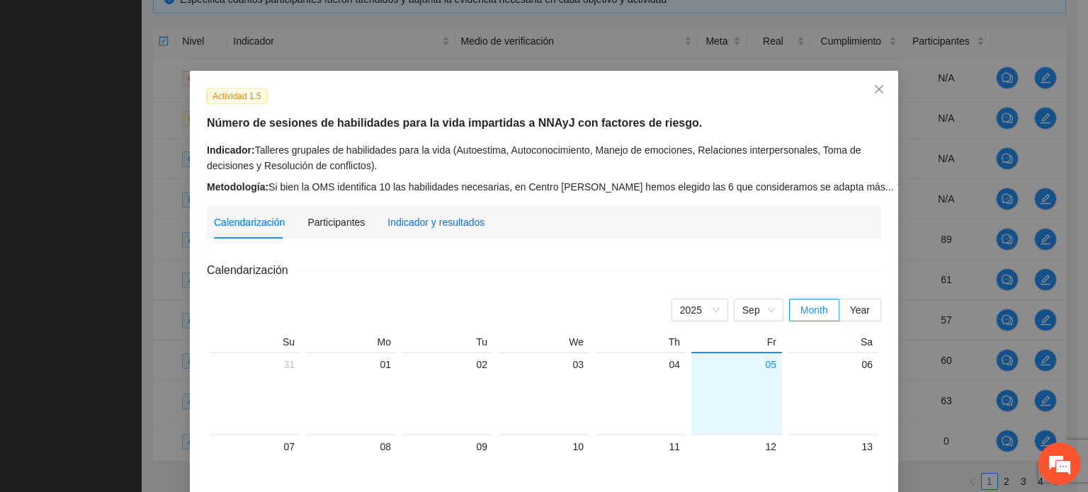
click at [452, 226] on div "Indicador y resultados" at bounding box center [435, 223] width 97 height 16
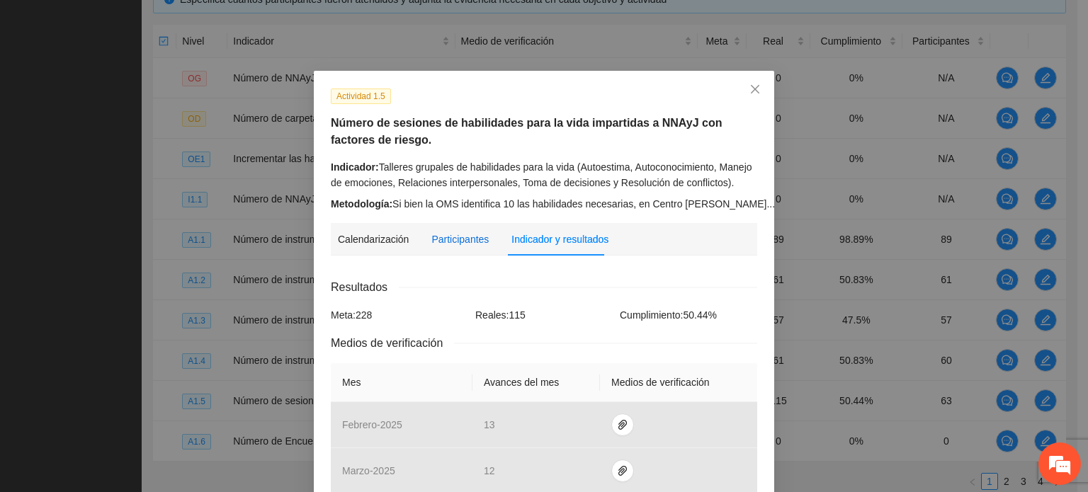
click at [463, 235] on div "Participantes" at bounding box center [459, 240] width 57 height 16
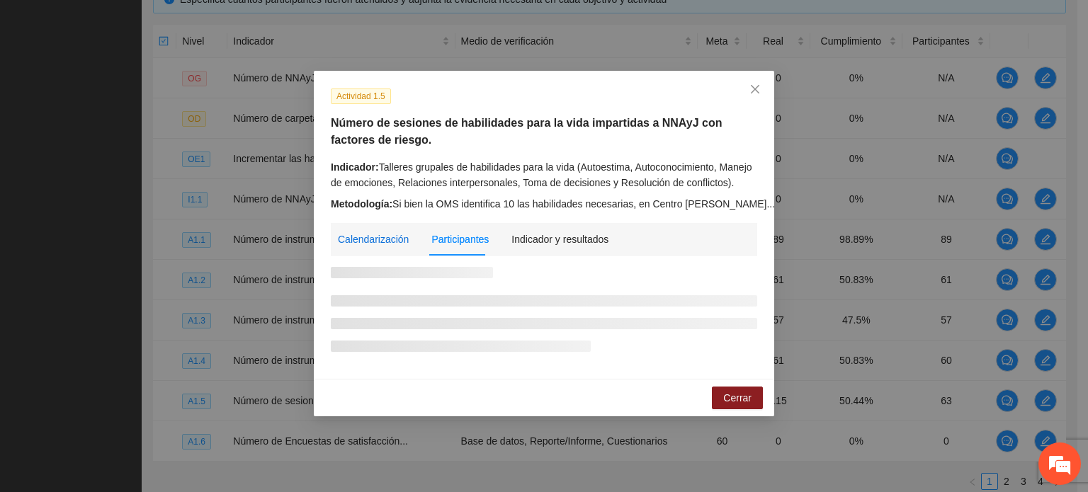
click at [385, 237] on div "Calendarización" at bounding box center [373, 240] width 71 height 16
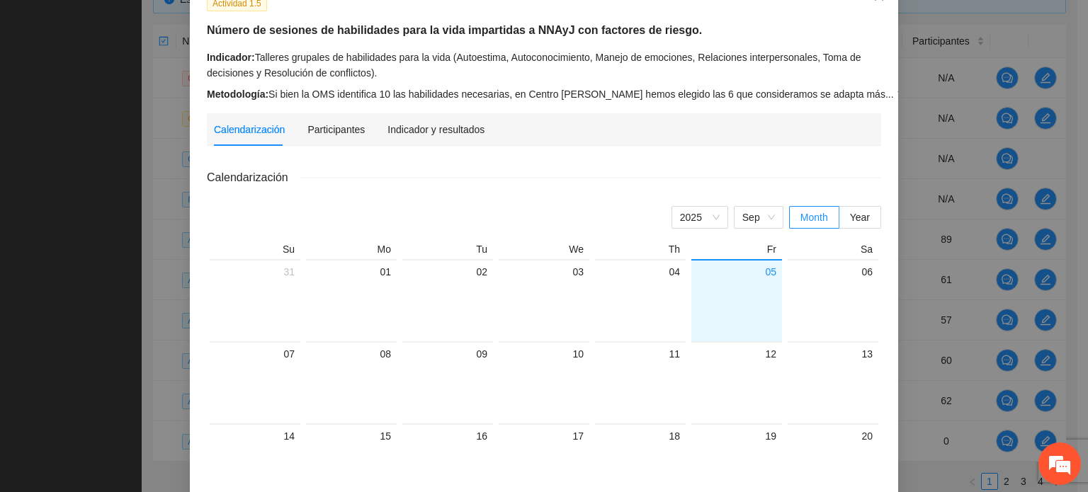
scroll to position [95, 0]
click at [763, 213] on span "Sep" at bounding box center [758, 215] width 33 height 21
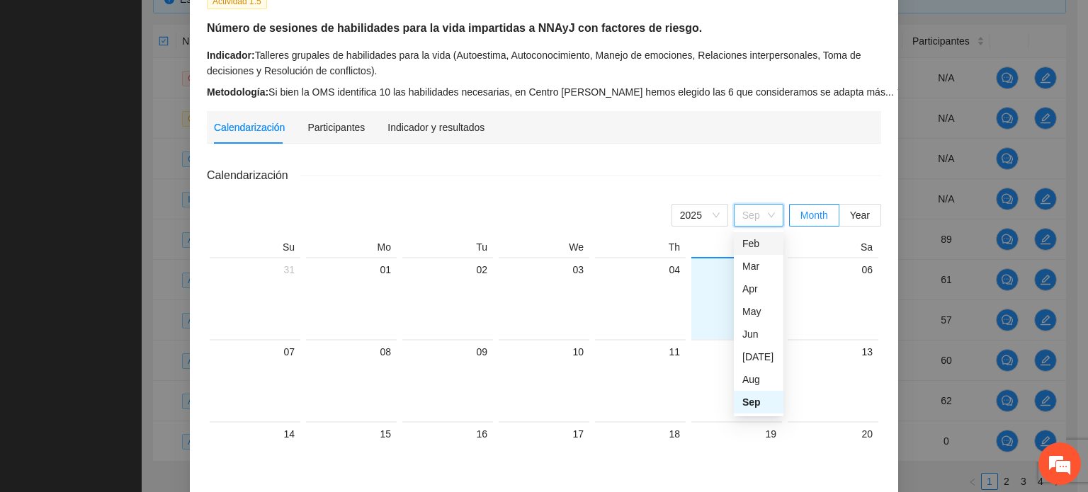
click at [751, 243] on div "Feb" at bounding box center [758, 244] width 33 height 16
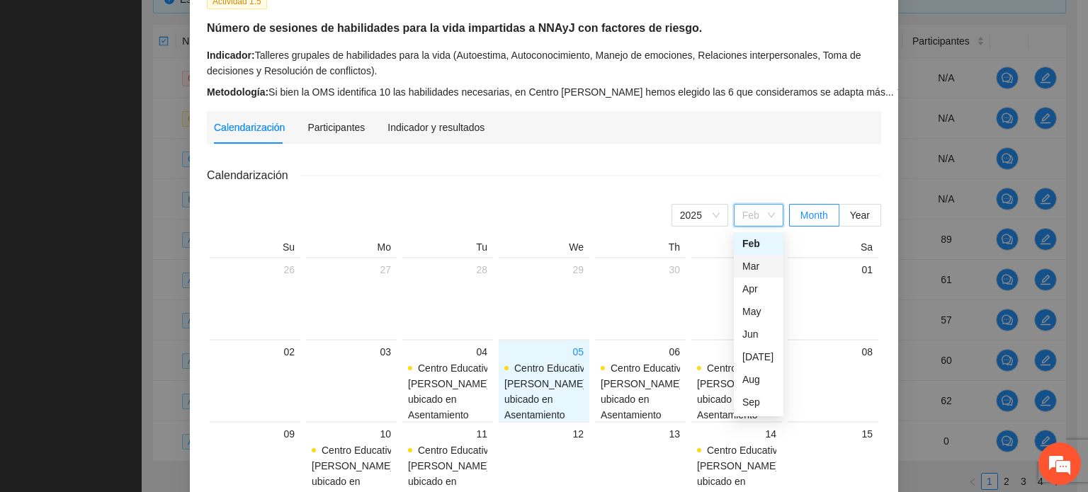
click at [751, 260] on div "Mar" at bounding box center [758, 267] width 33 height 16
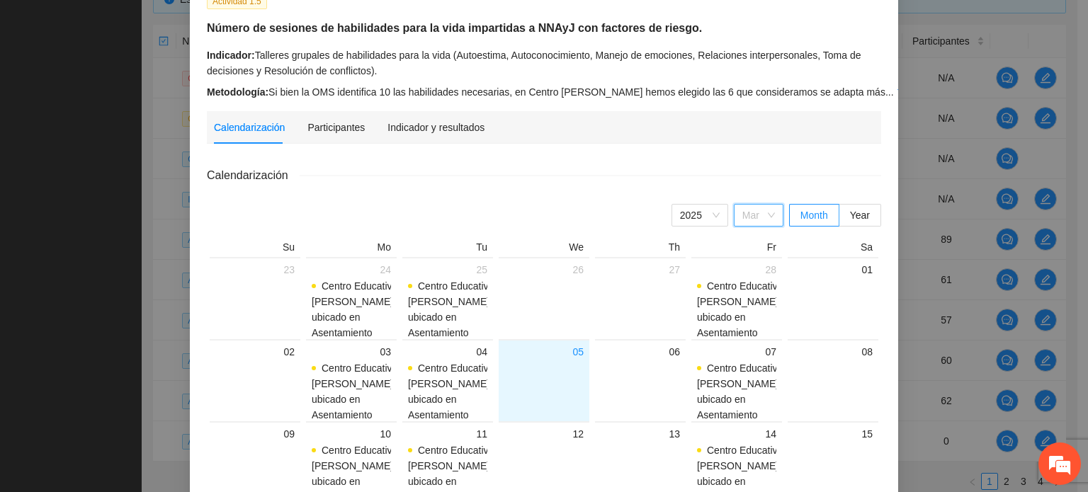
click at [761, 220] on span "Mar" at bounding box center [758, 215] width 33 height 21
click at [748, 405] on div "Sep" at bounding box center [758, 403] width 33 height 16
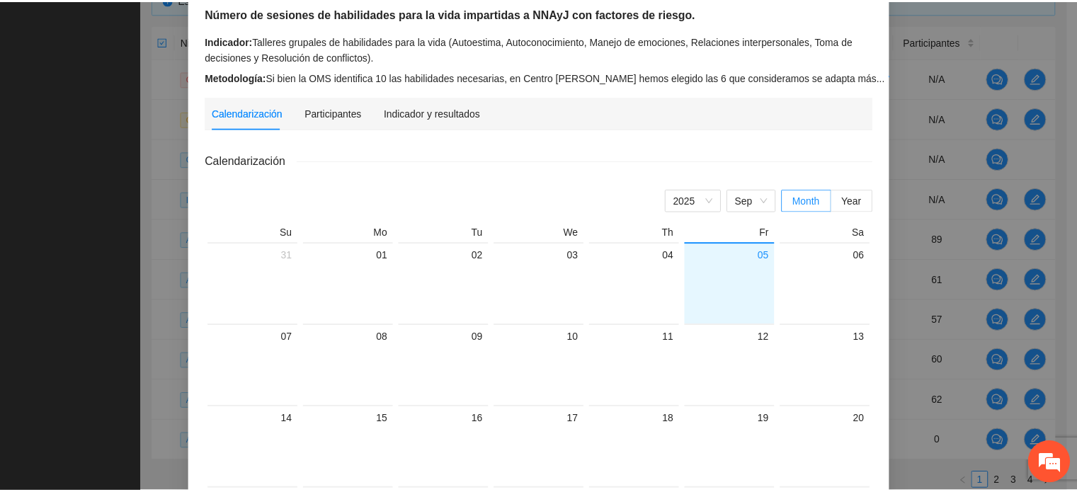
scroll to position [0, 0]
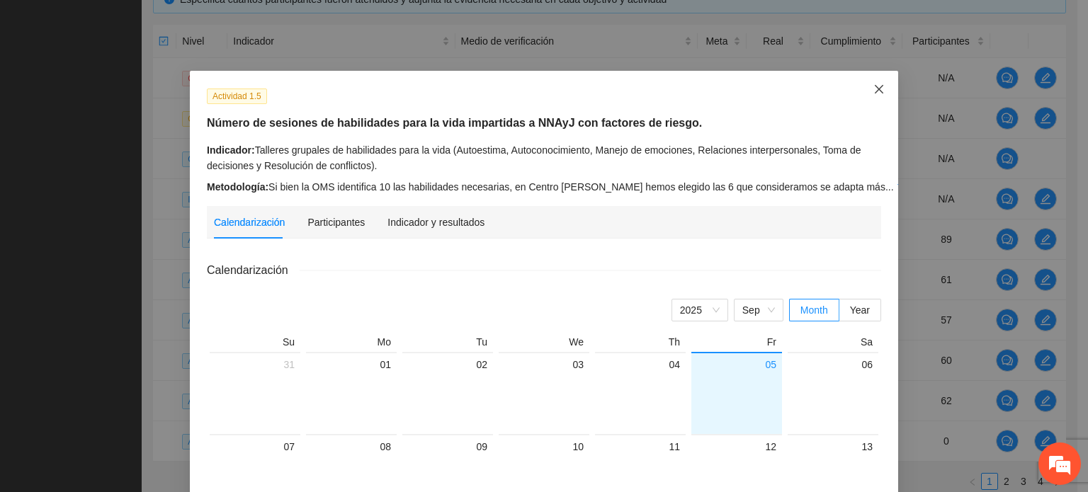
click at [873, 90] on icon "close" at bounding box center [878, 89] width 11 height 11
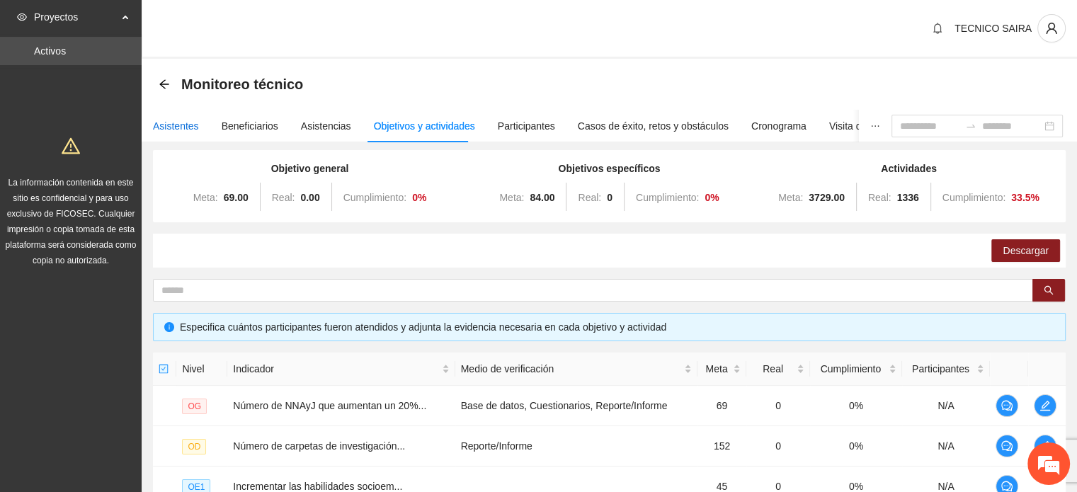
click at [180, 125] on div "Asistentes" at bounding box center [176, 126] width 46 height 16
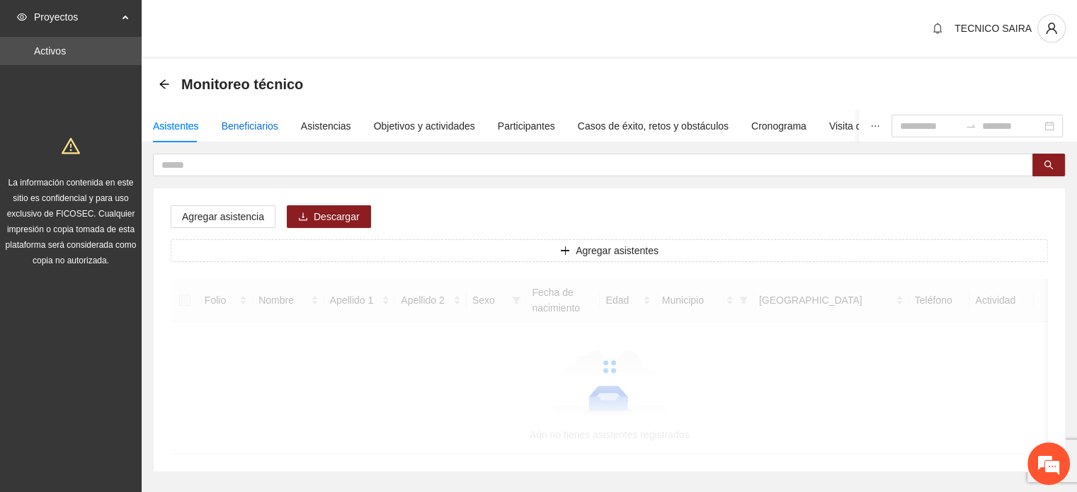
click at [229, 128] on div "Beneficiarios" at bounding box center [250, 126] width 57 height 16
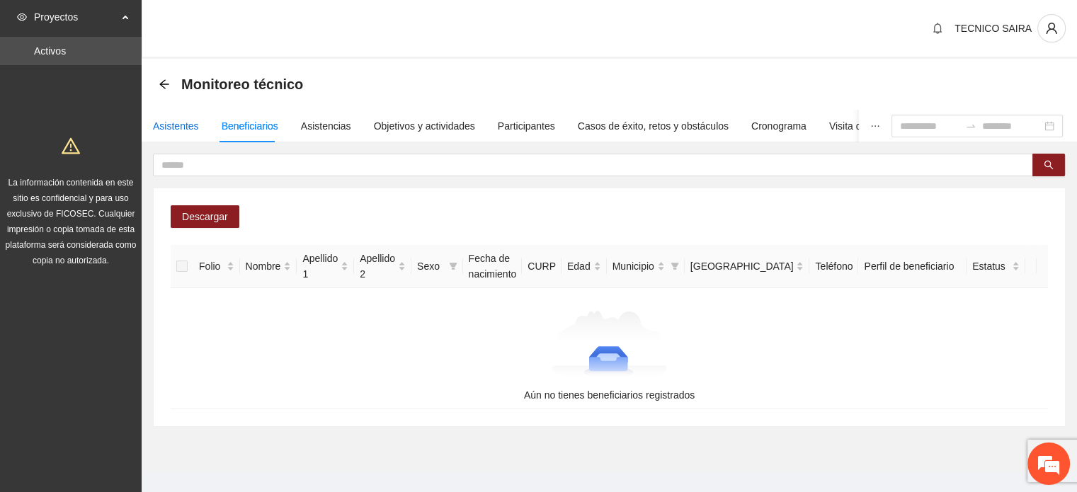
click at [190, 127] on div "Asistentes" at bounding box center [176, 126] width 46 height 16
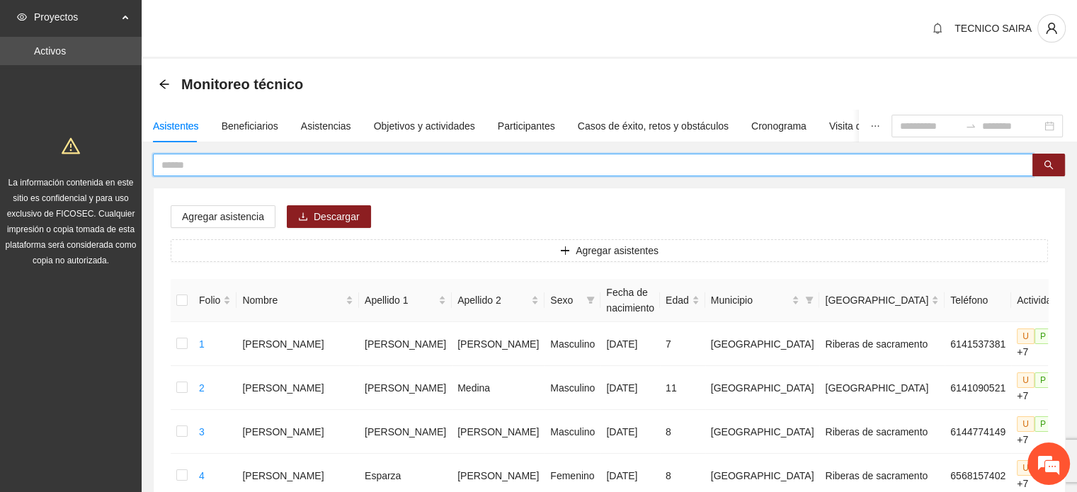
click at [218, 166] on input "text" at bounding box center [588, 165] width 852 height 16
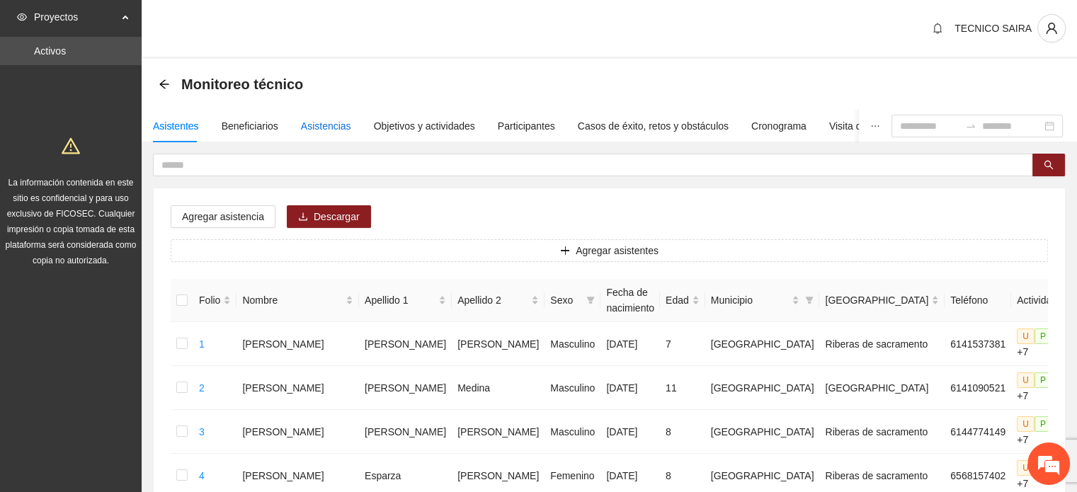
click at [329, 124] on div "Asistencias" at bounding box center [326, 126] width 50 height 16
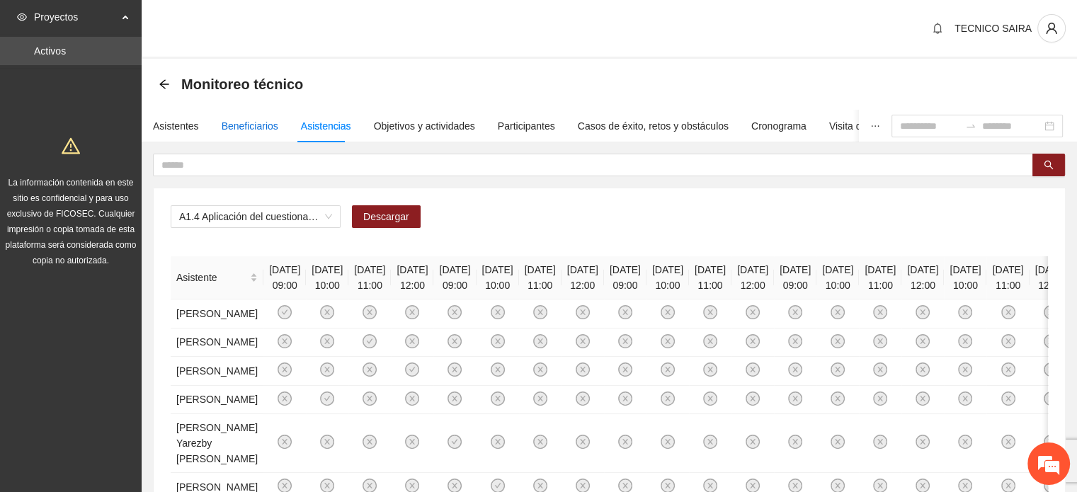
click at [241, 120] on div "Beneficiarios" at bounding box center [250, 126] width 57 height 16
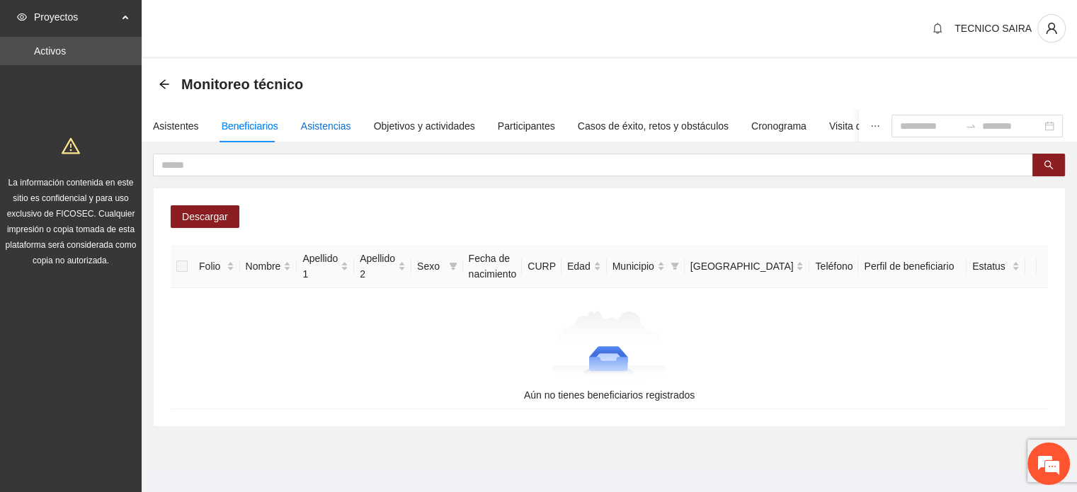
click at [303, 125] on div "Asistencias" at bounding box center [326, 126] width 50 height 16
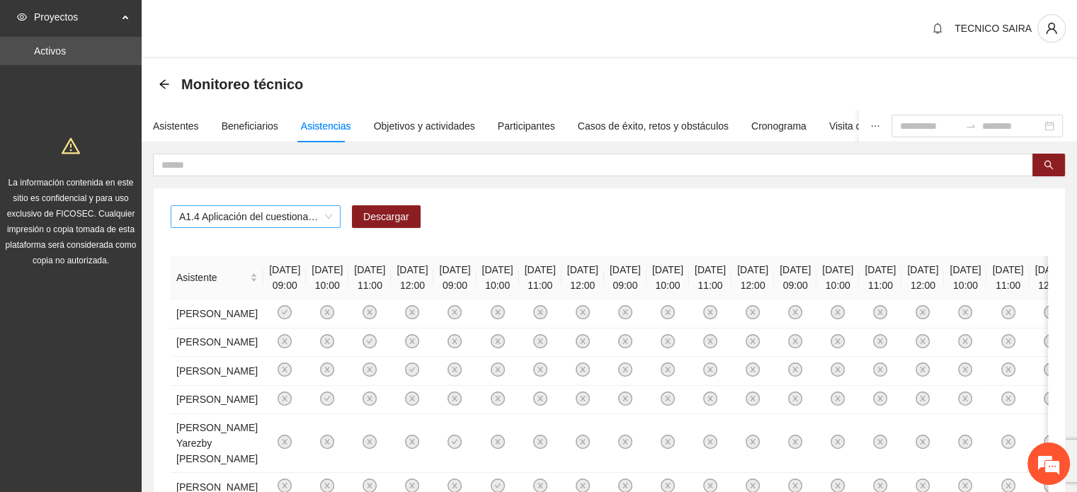
click at [329, 218] on span "A1.4 Aplicación del cuestionario [PERSON_NAME] PRE y POST" at bounding box center [255, 216] width 153 height 21
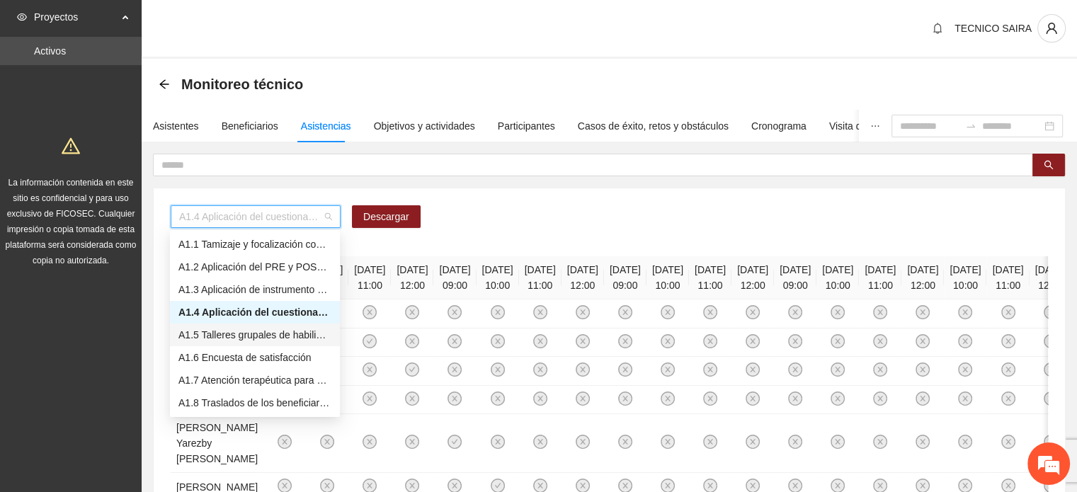
click at [300, 336] on div "A1.5 Talleres grupales de habilidades para la vida (Autoestima, Autoconocimient…" at bounding box center [255, 335] width 153 height 16
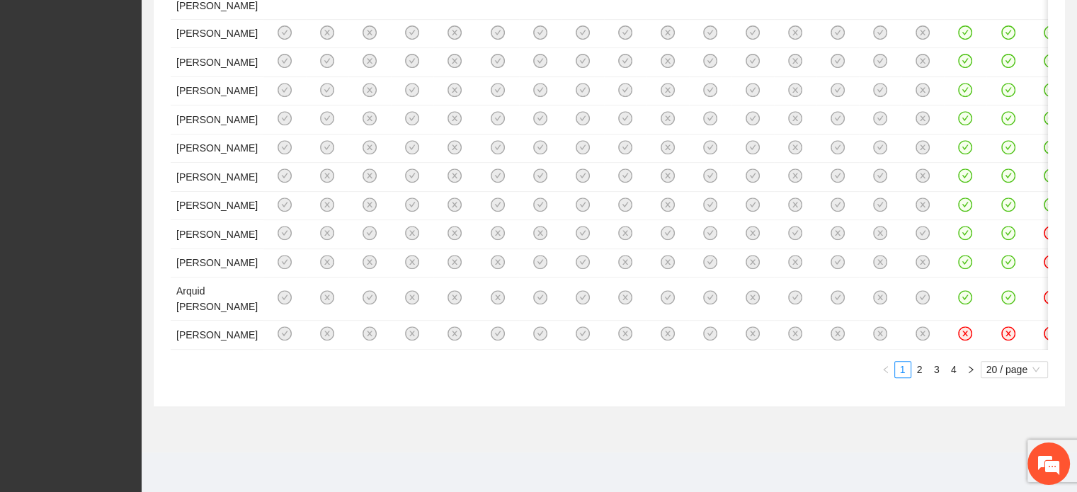
scroll to position [1351, 0]
click at [919, 368] on link "2" at bounding box center [920, 370] width 16 height 16
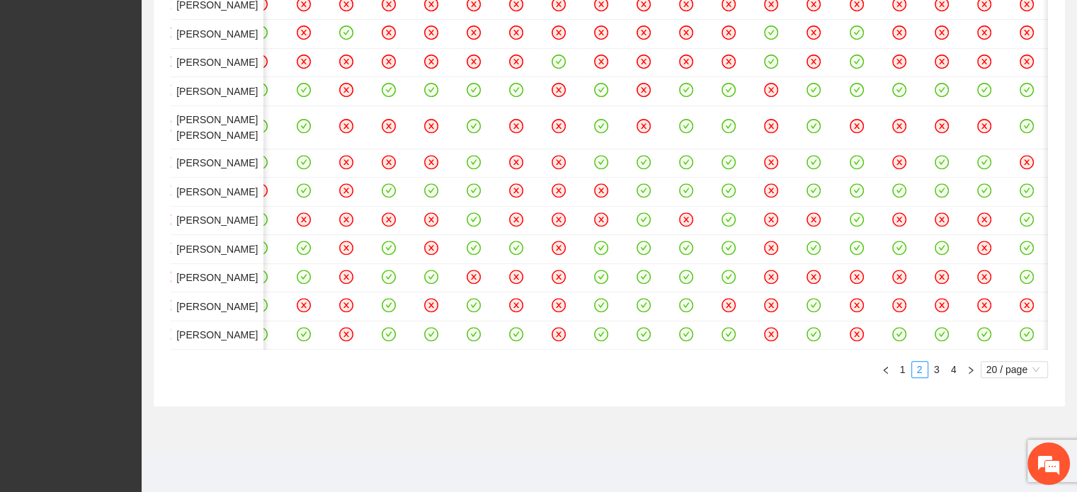
scroll to position [0, 1524]
click at [903, 378] on link "1" at bounding box center [903, 370] width 16 height 16
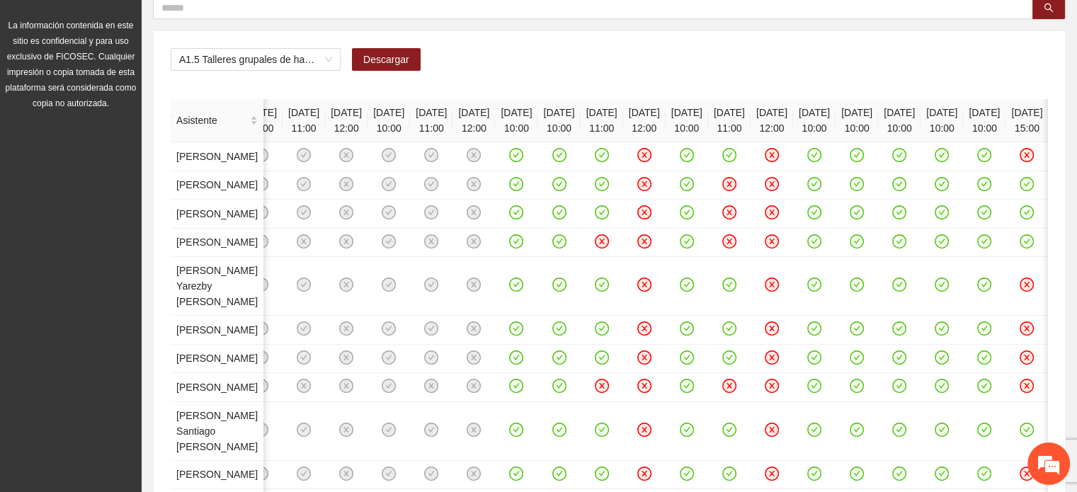
scroll to position [155, 0]
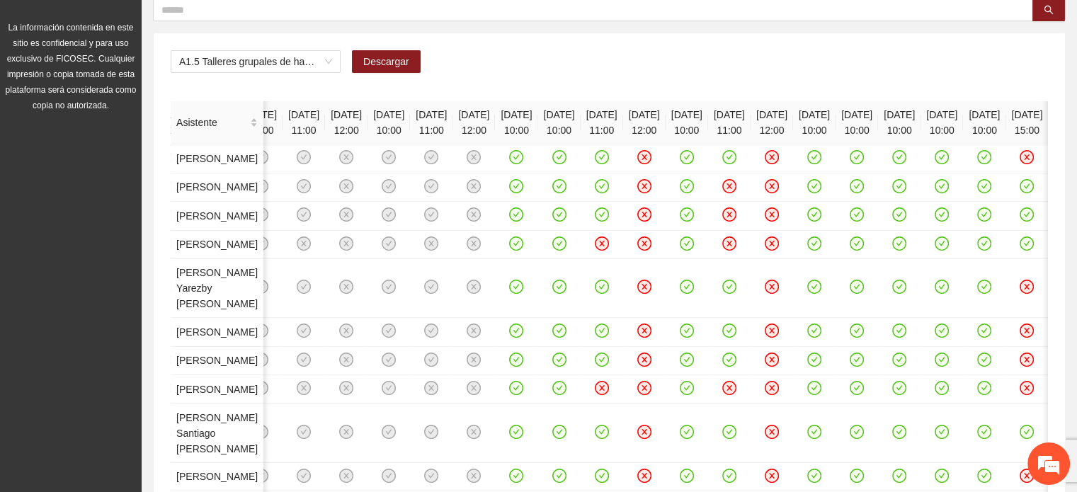
click at [699, 63] on div "A1.5 Talleres grupales de habilidades para la vida (Autoestima, Autoconocimient…" at bounding box center [610, 67] width 878 height 34
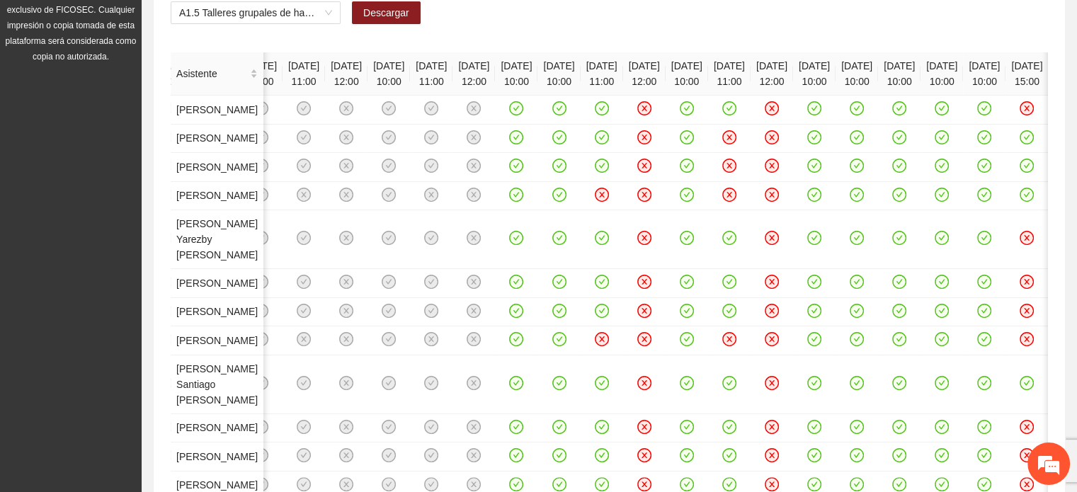
scroll to position [213, 0]
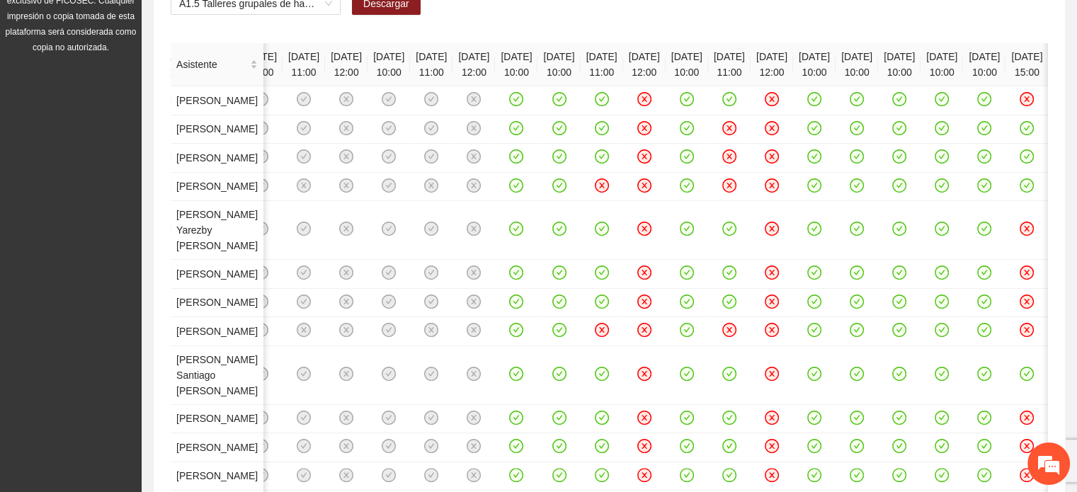
click at [784, 30] on div "A1.5 Talleres grupales de habilidades para la vida (Autoestima, Autoconocimient…" at bounding box center [610, 383] width 912 height 817
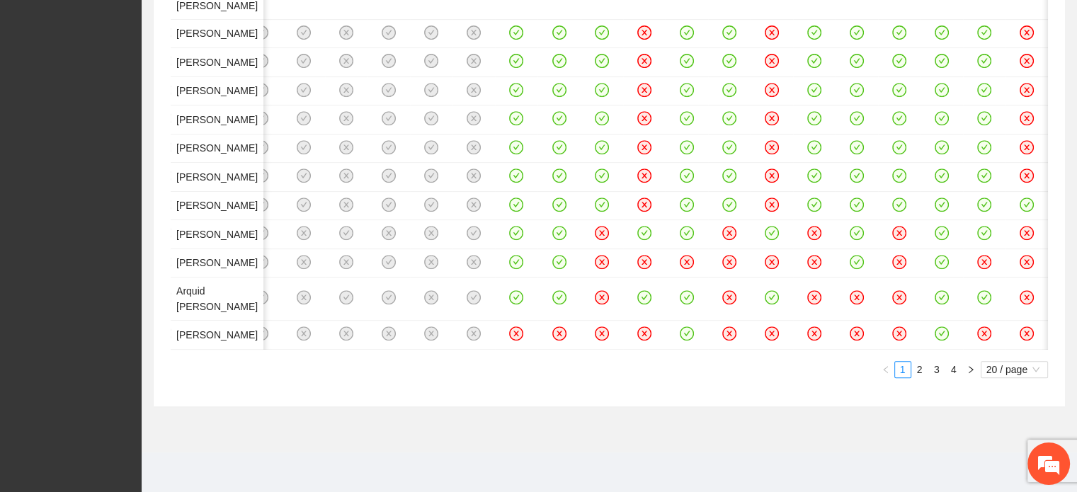
scroll to position [1351, 0]
click at [918, 372] on link "2" at bounding box center [920, 370] width 16 height 16
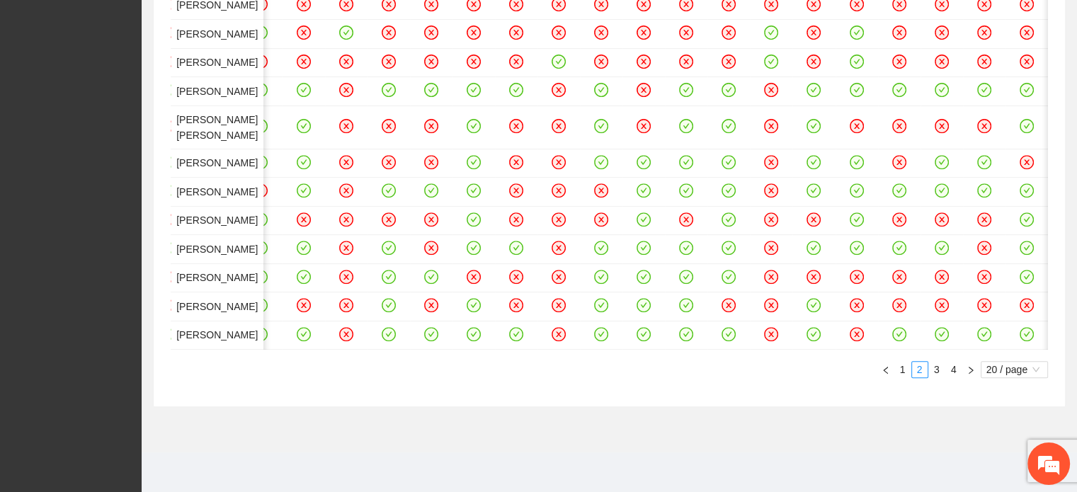
scroll to position [1164, 0]
drag, startPoint x: 799, startPoint y: 350, endPoint x: 827, endPoint y: 349, distance: 28.4
click at [827, 349] on div "Asistente 04/01/2025 10:00 07/01/2025 20:00 08/01/2025 12:00 04/02/2025 10:00 0…" at bounding box center [610, 41] width 878 height 674
click at [932, 368] on link "3" at bounding box center [937, 370] width 16 height 16
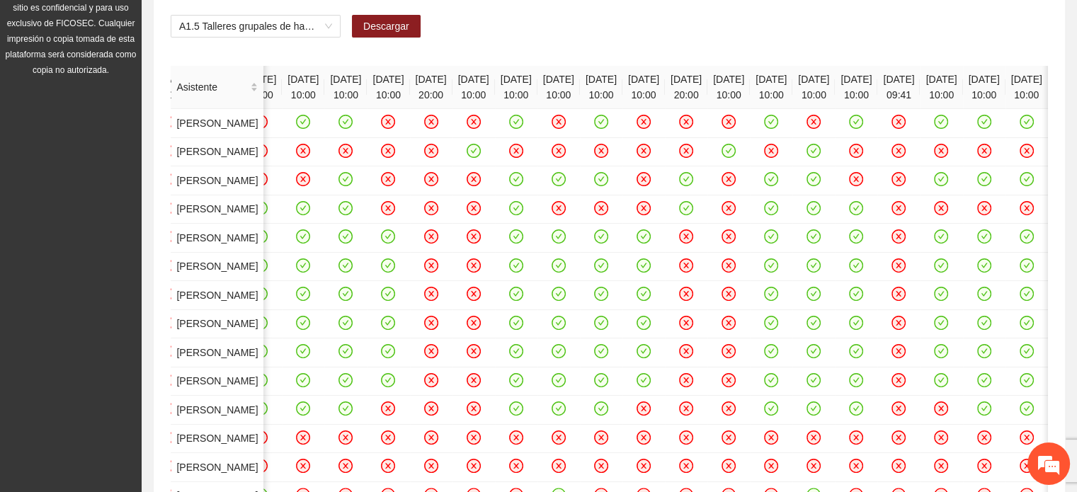
scroll to position [186, 0]
